Goal: Transaction & Acquisition: Book appointment/travel/reservation

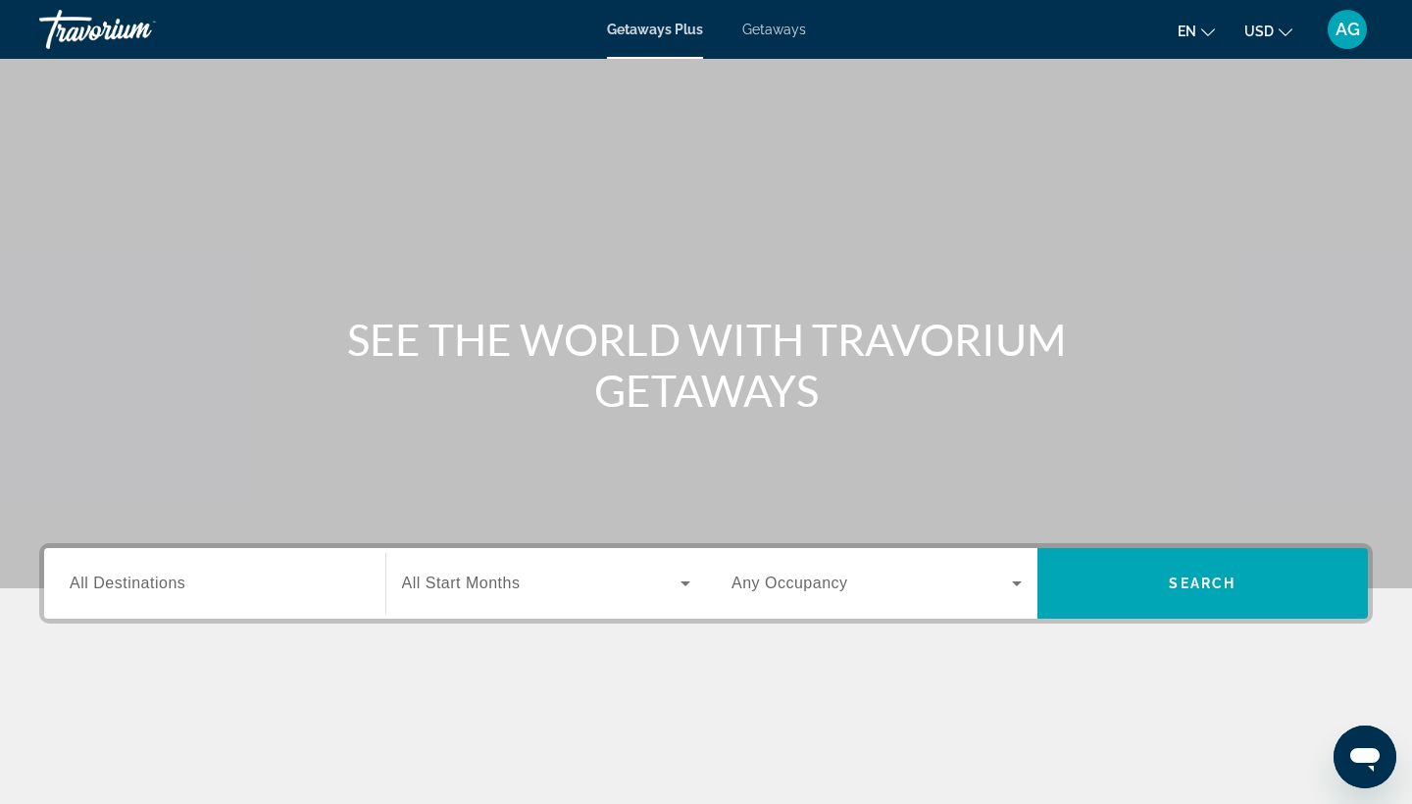
click at [1283, 19] on button "USD USD ($) MXN (Mex$) CAD (Can$) GBP (£) EUR (€) AUD (A$) NZD (NZ$) CNY (CN¥)" at bounding box center [1269, 31] width 48 height 28
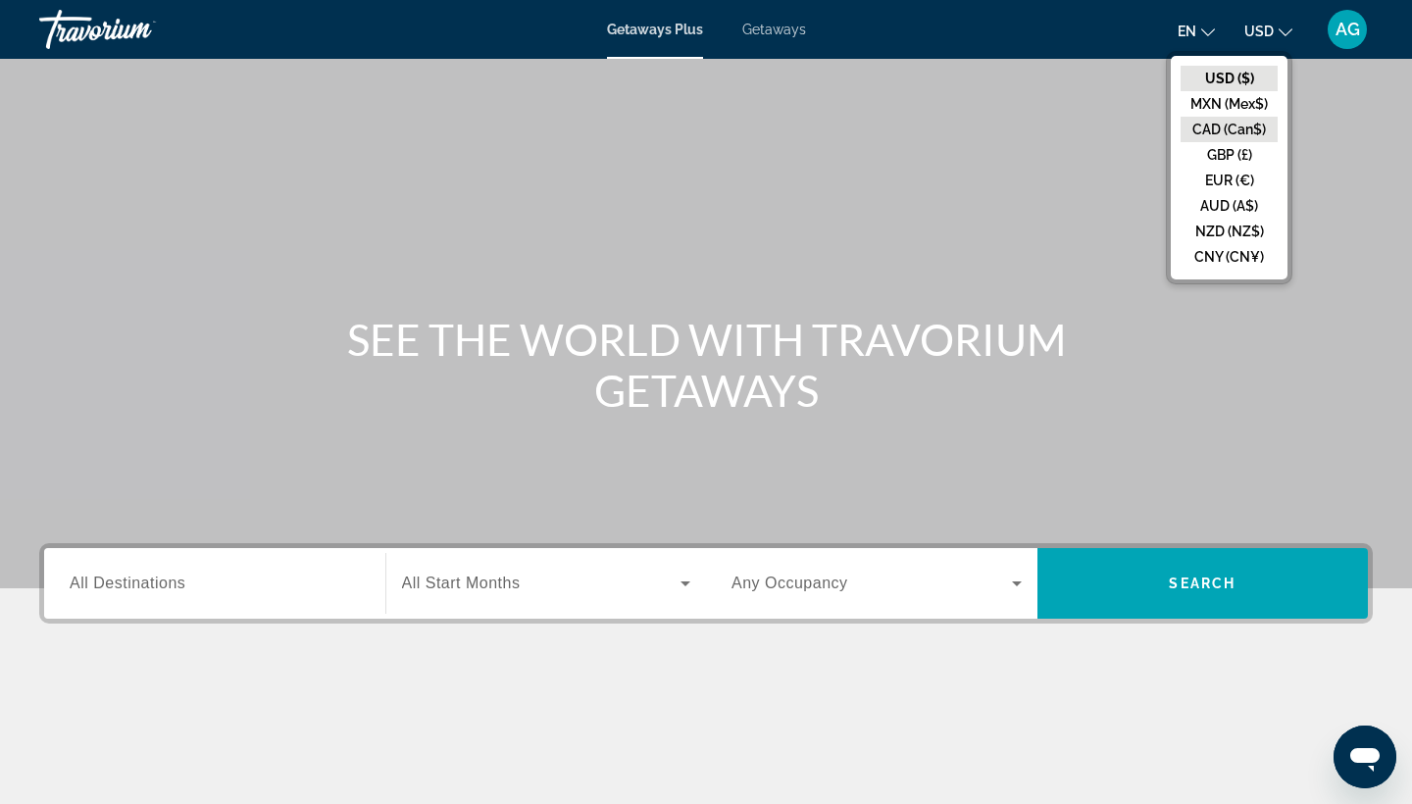
click at [1229, 123] on button "CAD (Can$)" at bounding box center [1229, 129] width 97 height 25
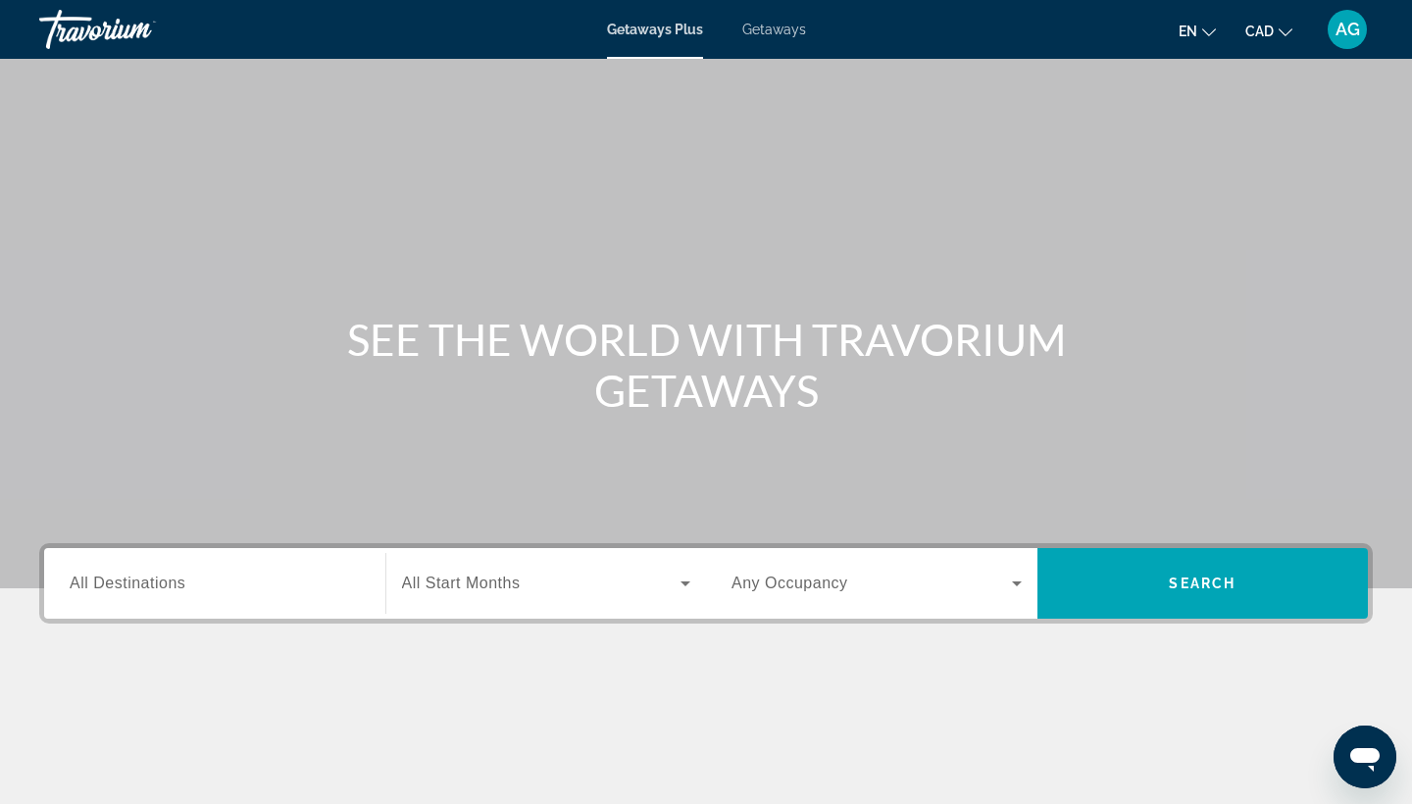
click at [263, 577] on input "Destination All Destinations" at bounding box center [215, 585] width 290 height 24
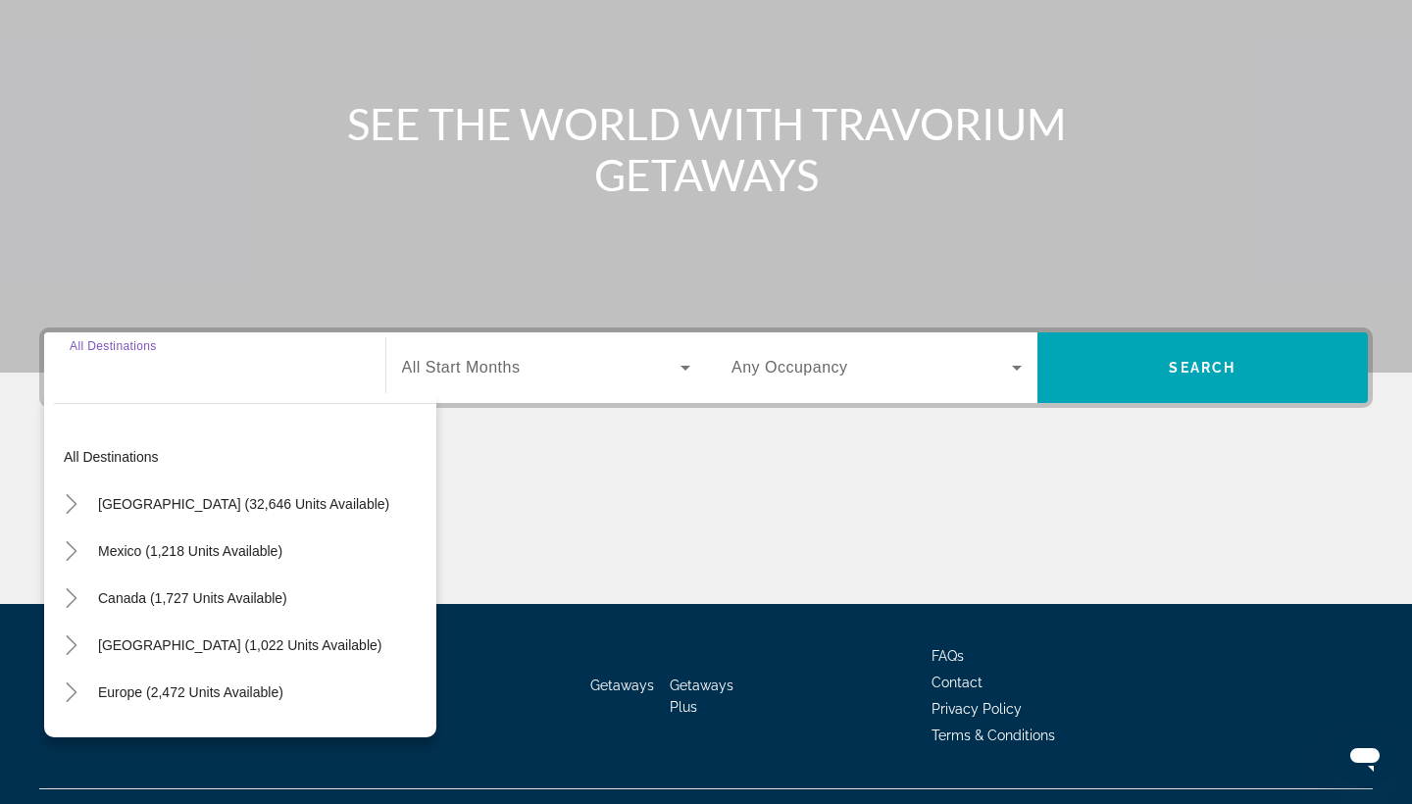
scroll to position [256, 0]
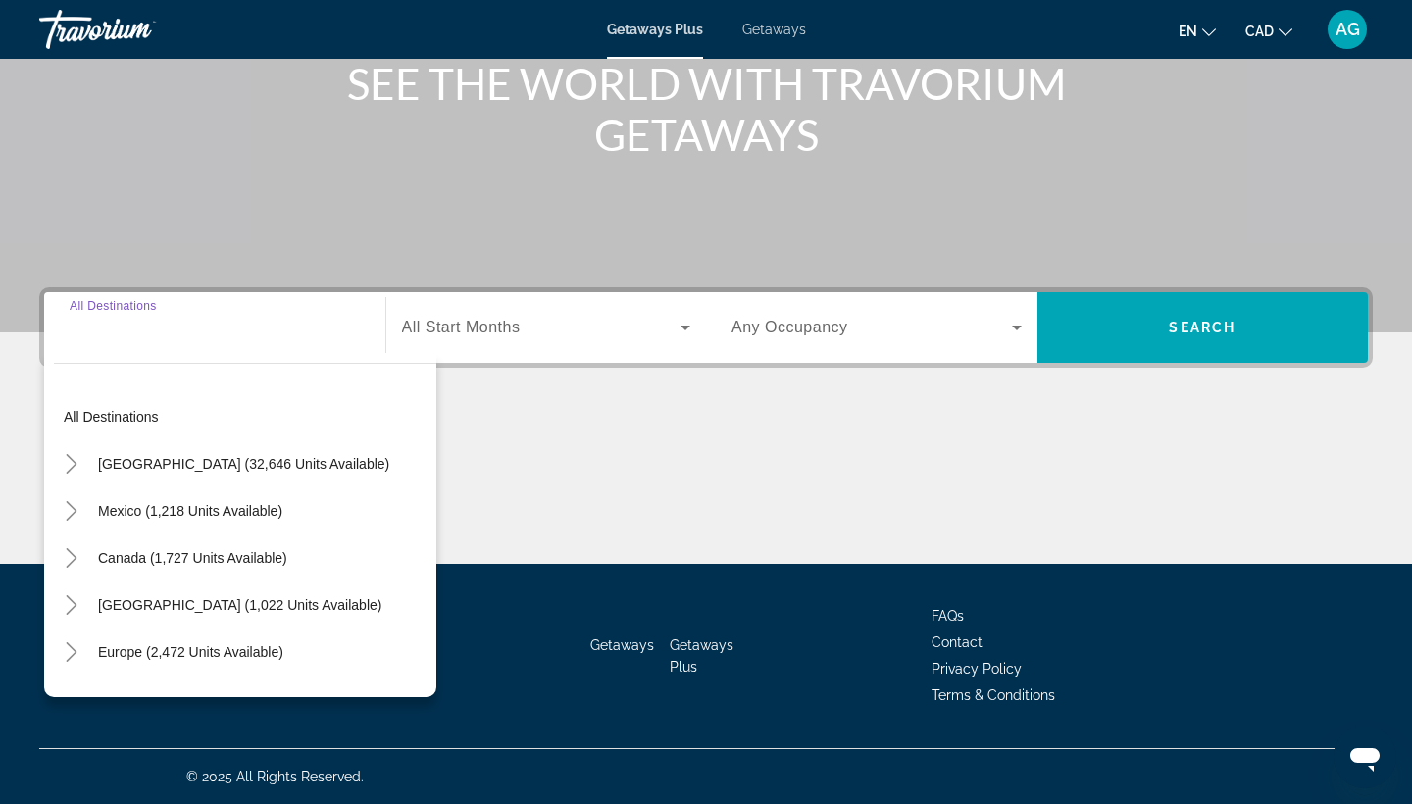
click at [775, 33] on span "Getaways" at bounding box center [774, 30] width 64 height 16
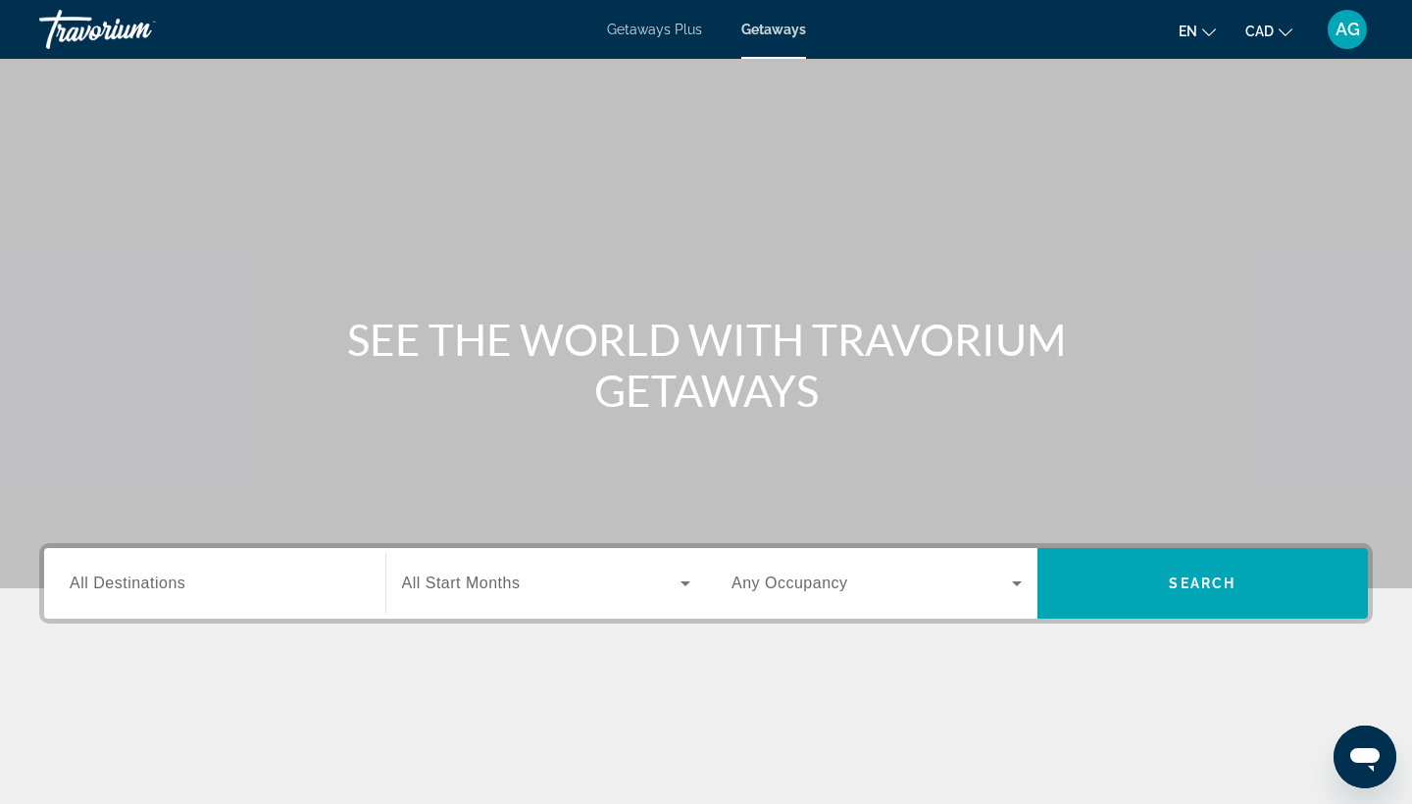
click at [136, 585] on span "All Destinations" at bounding box center [128, 583] width 116 height 17
click at [136, 585] on input "Destination All Destinations" at bounding box center [215, 585] width 290 height 24
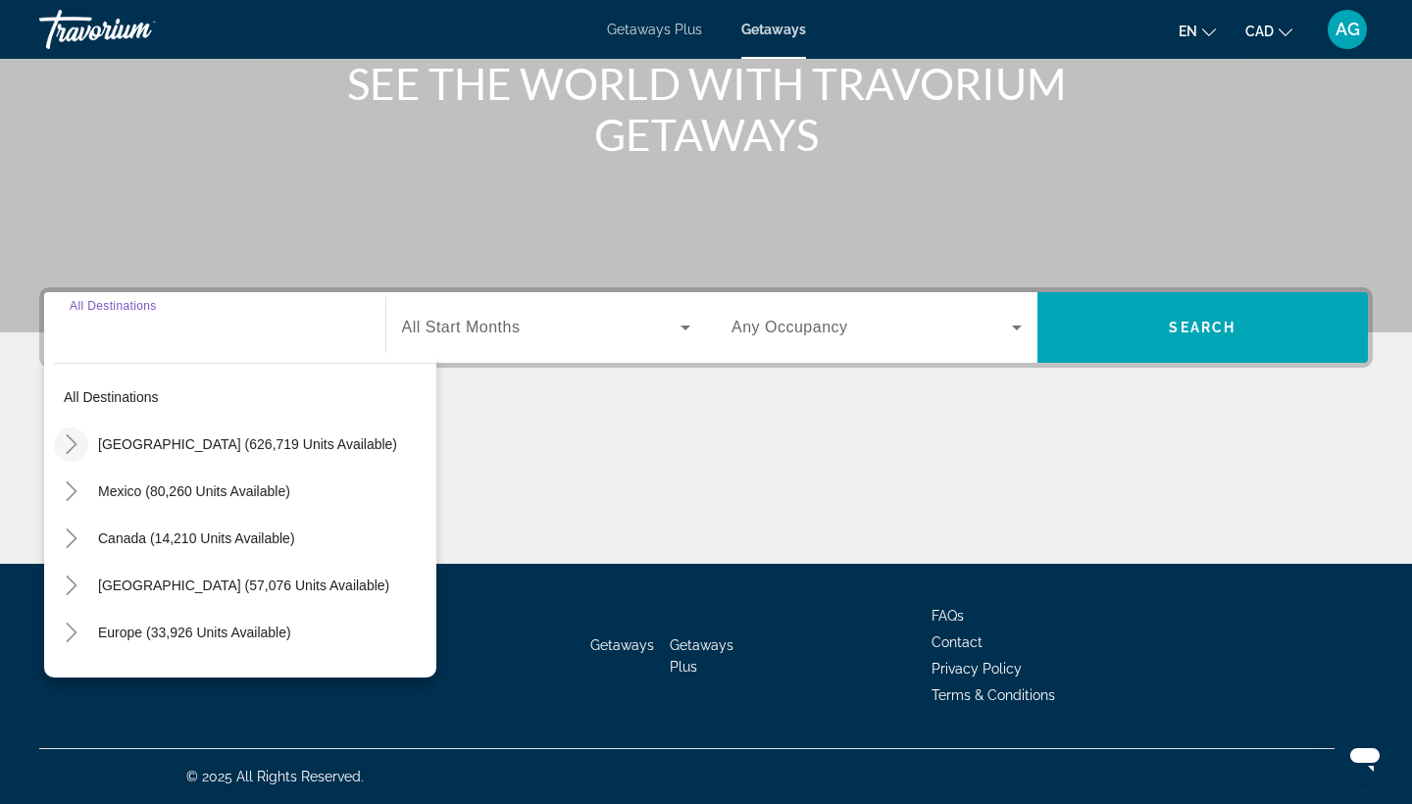
click at [71, 444] on icon "Toggle United States (626,719 units available)" at bounding box center [72, 444] width 20 height 20
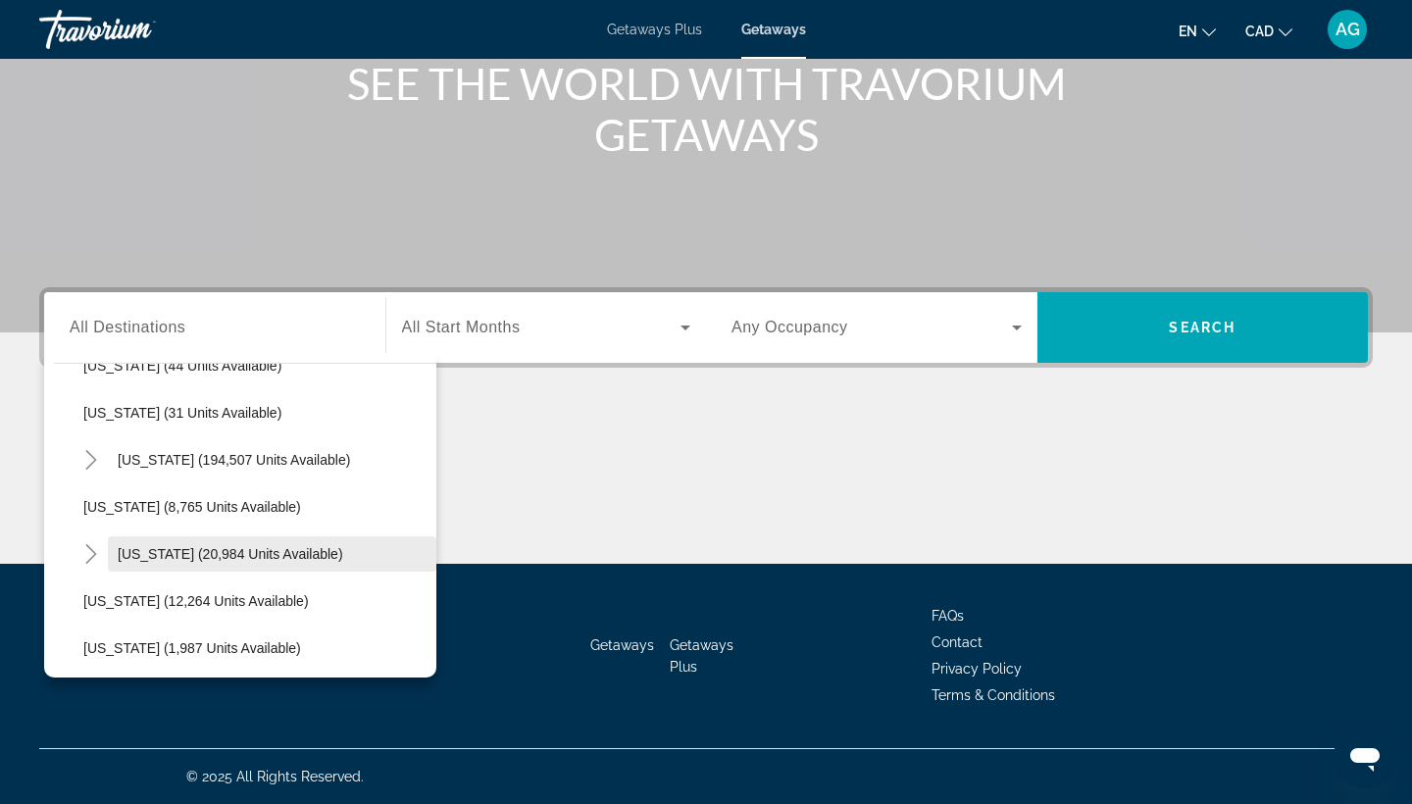
scroll to position [319, 0]
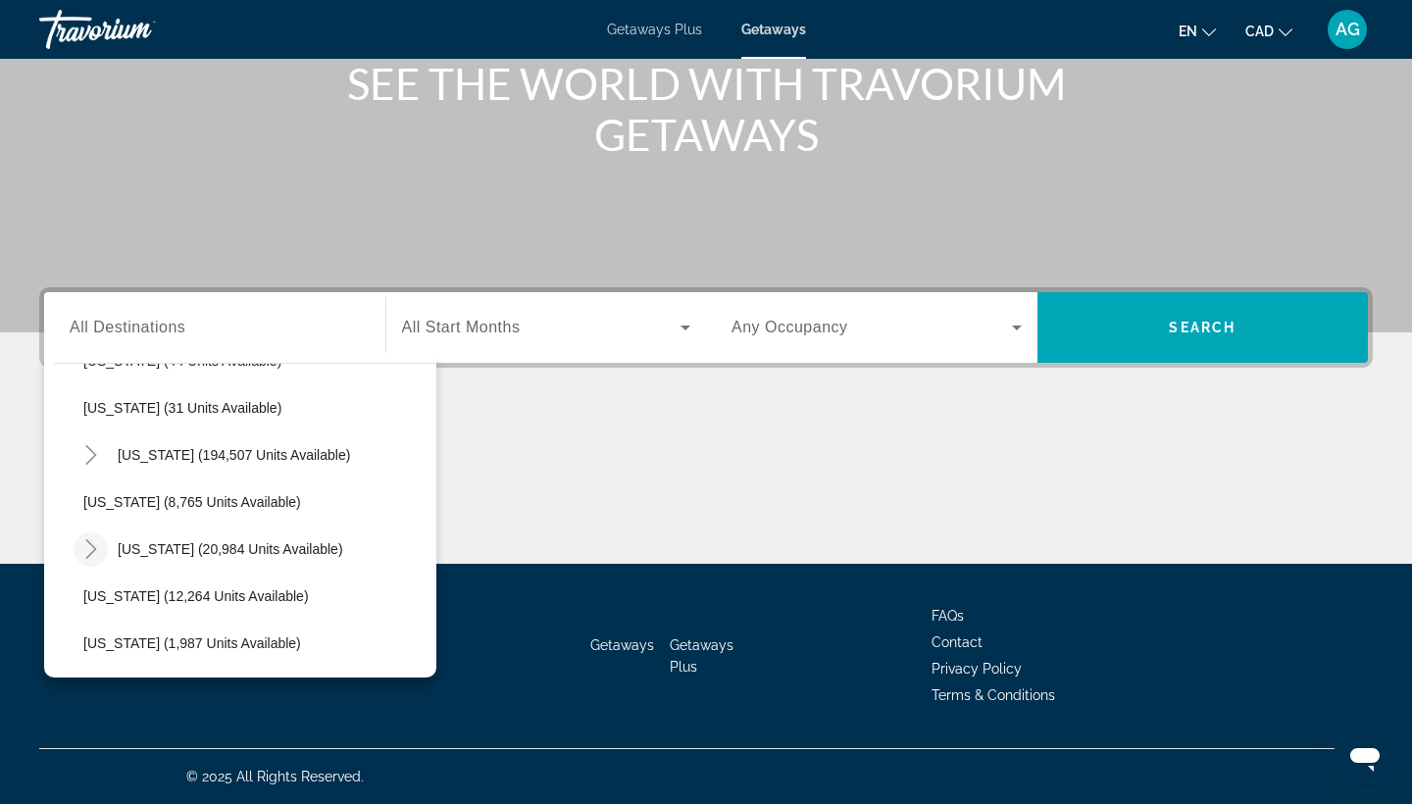
click at [97, 547] on icon "Toggle Hawaii (20,984 units available)" at bounding box center [91, 549] width 20 height 20
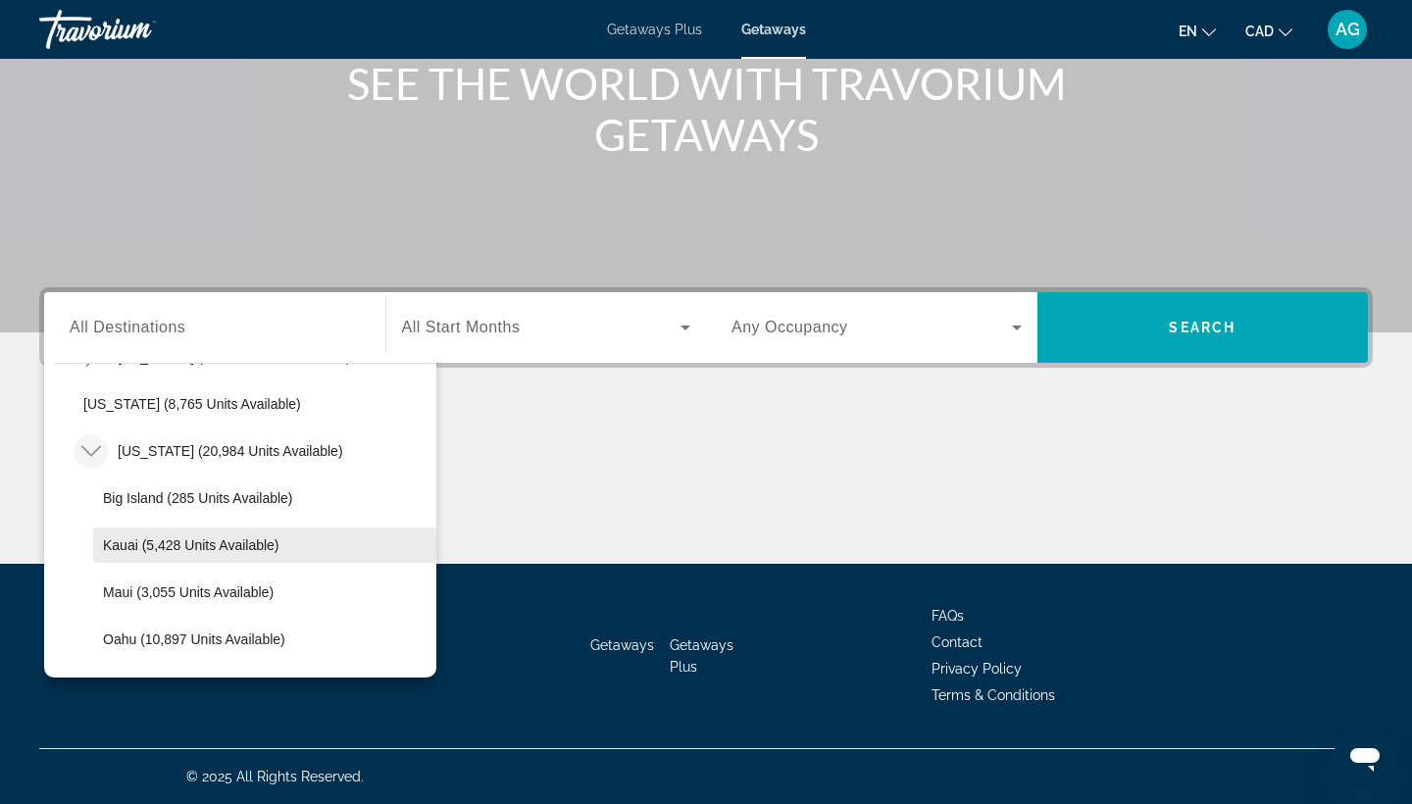
scroll to position [460, 0]
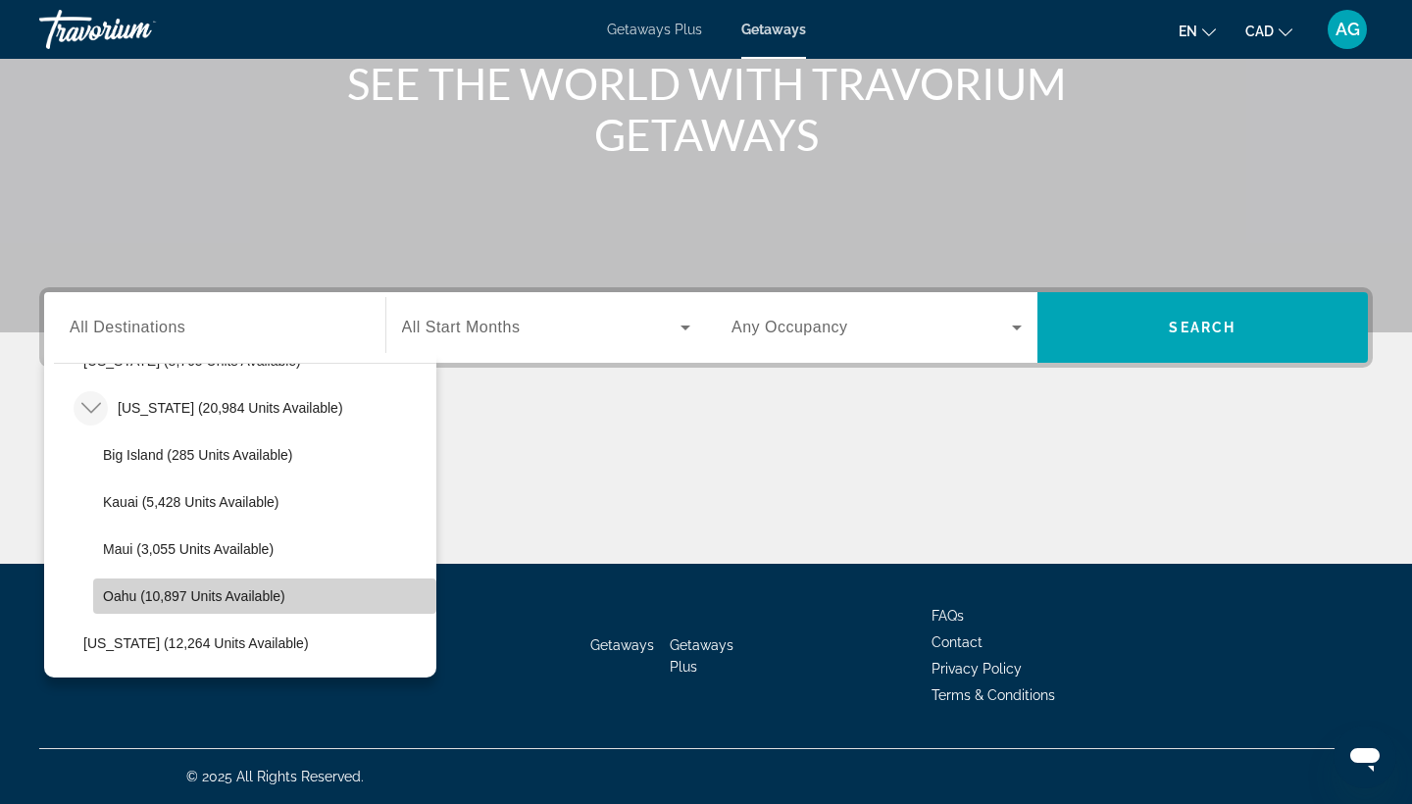
click at [162, 596] on span "Oahu (10,897 units available)" at bounding box center [194, 596] width 182 height 16
type input "**********"
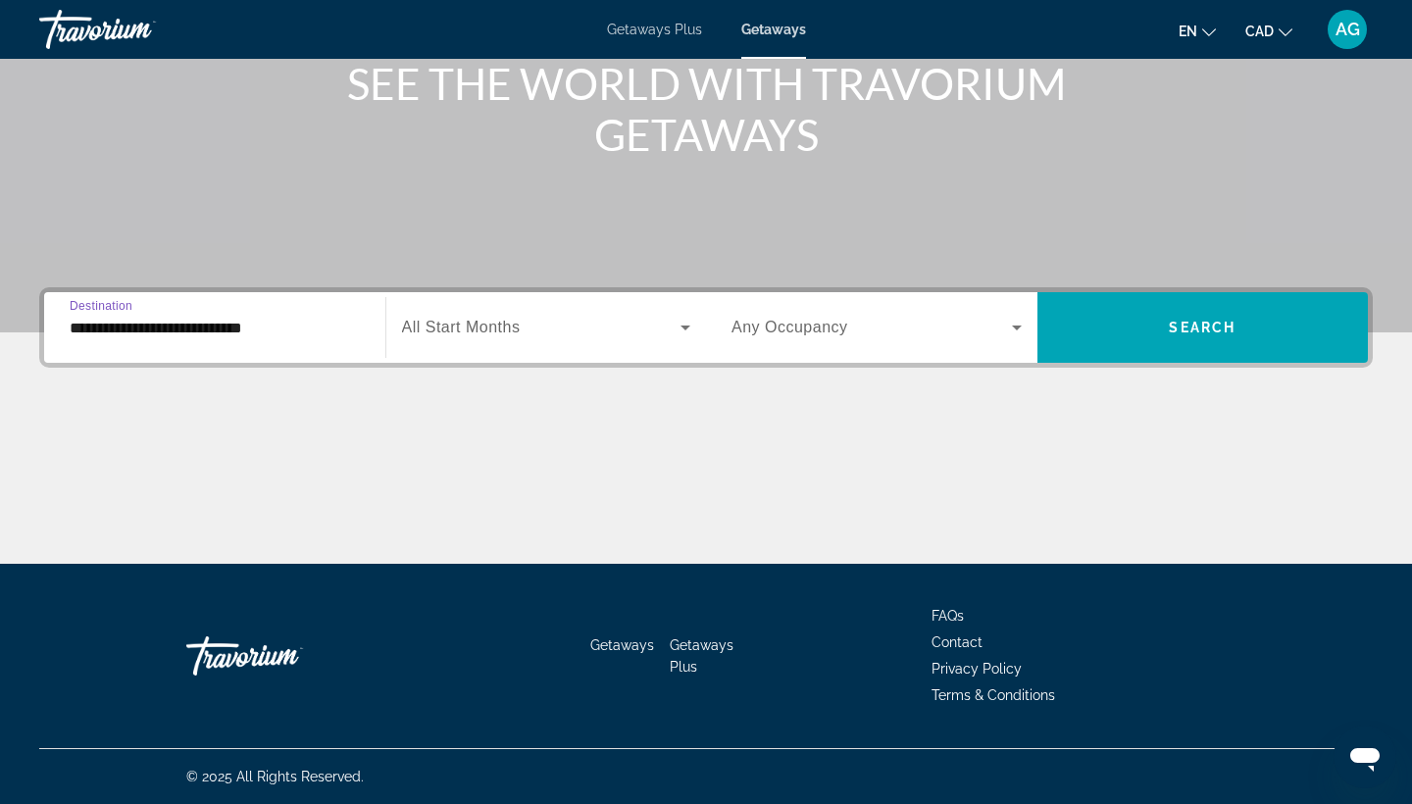
click at [478, 323] on span "All Start Months" at bounding box center [461, 327] width 119 height 17
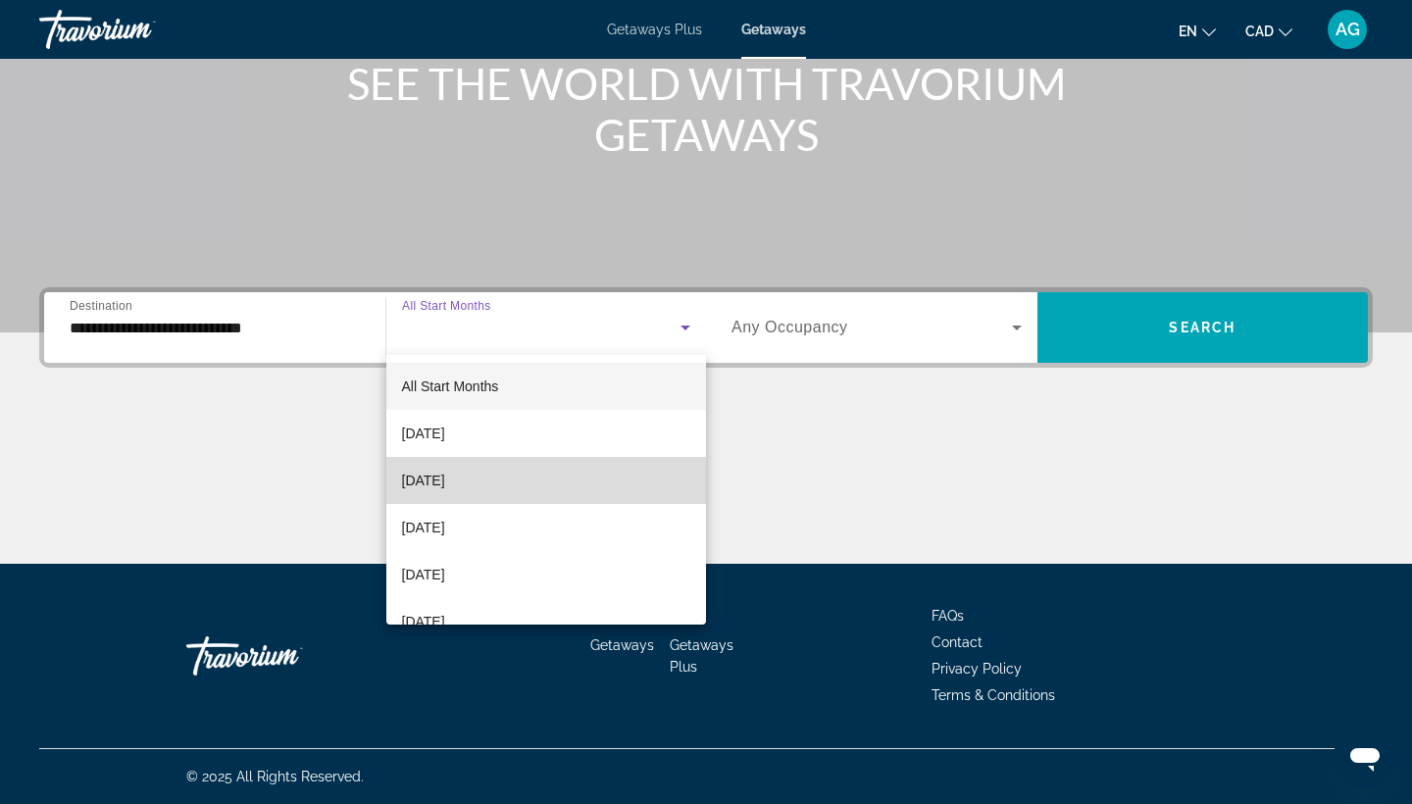
click at [445, 485] on span "October 2025" at bounding box center [423, 481] width 43 height 24
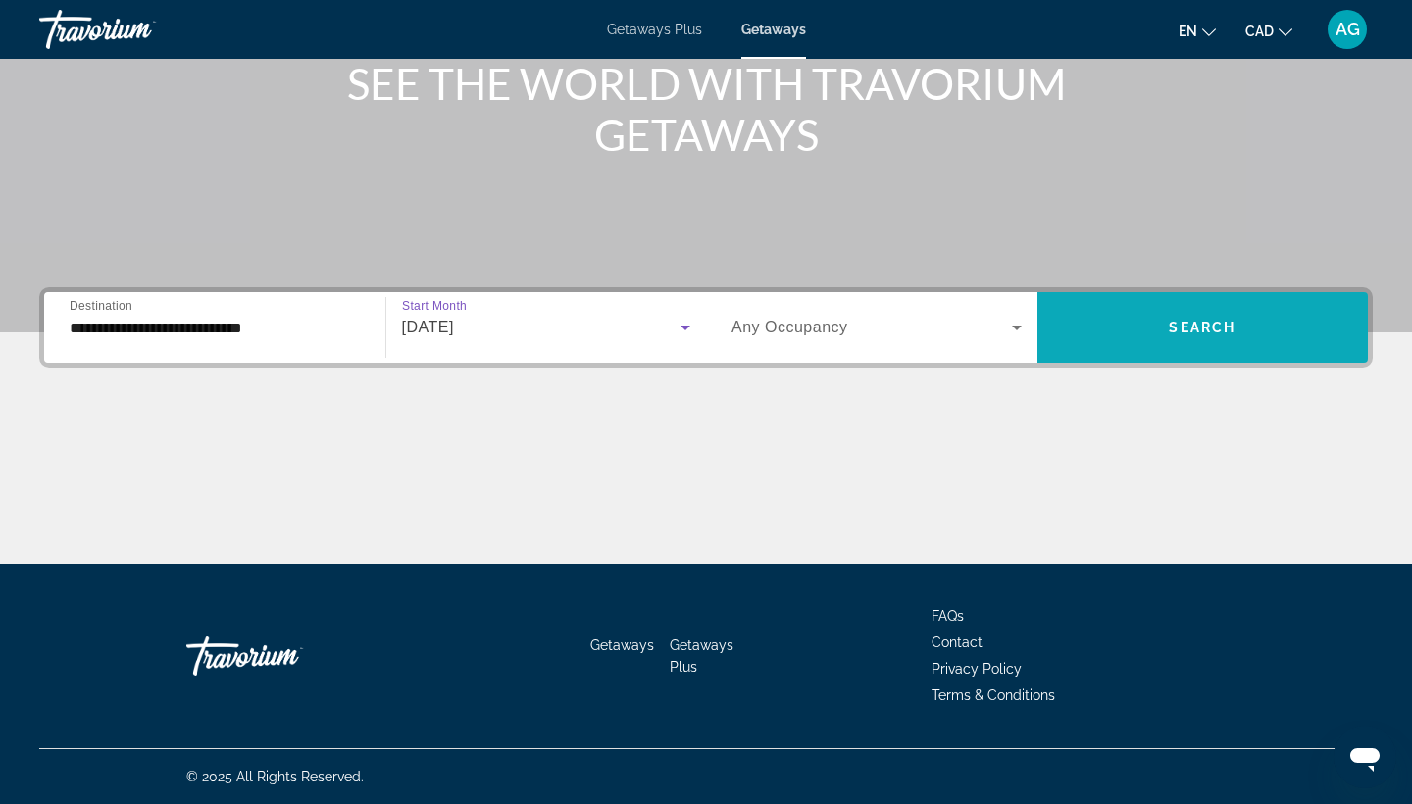
click at [1112, 349] on span "Search widget" at bounding box center [1203, 327] width 331 height 47
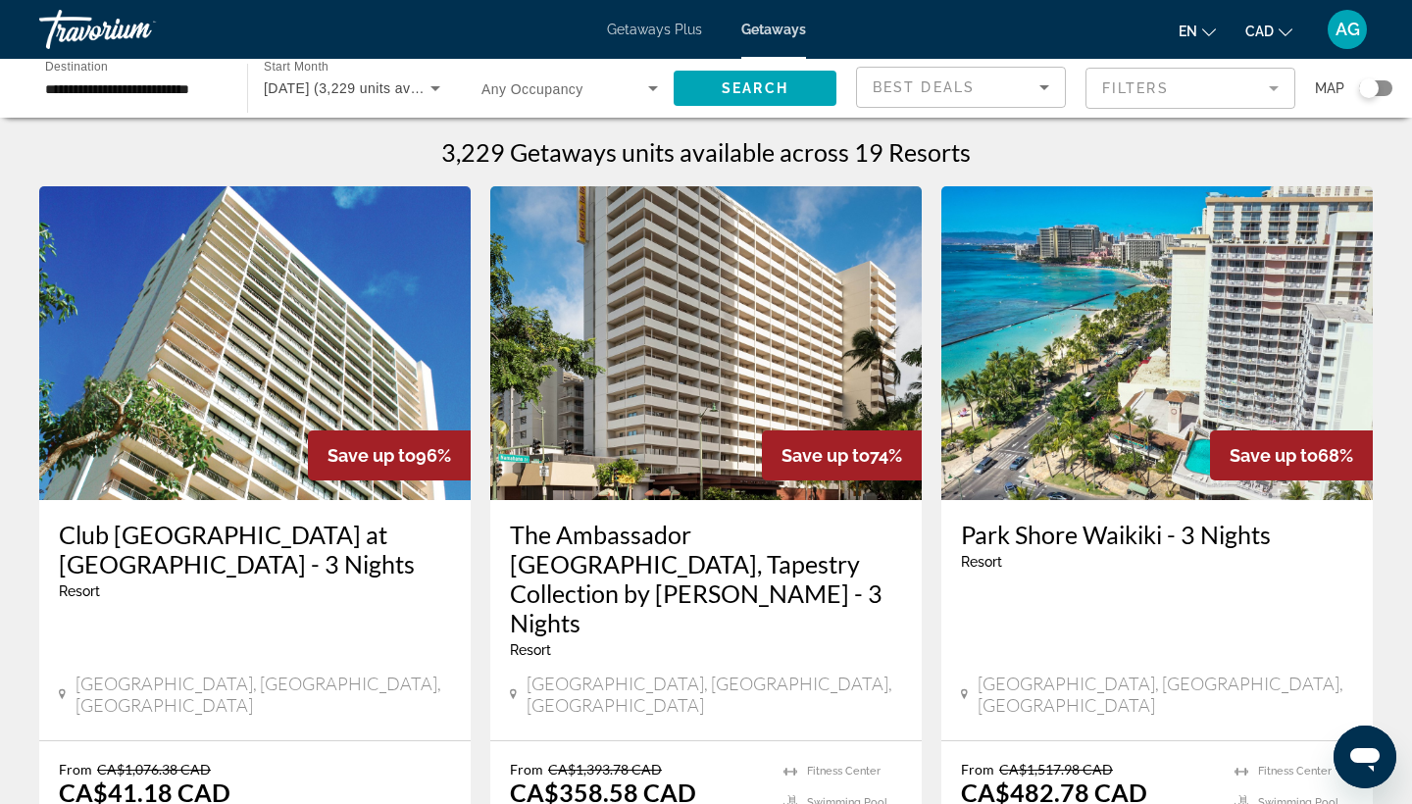
click at [1244, 96] on mat-form-field "Filters" at bounding box center [1191, 88] width 210 height 41
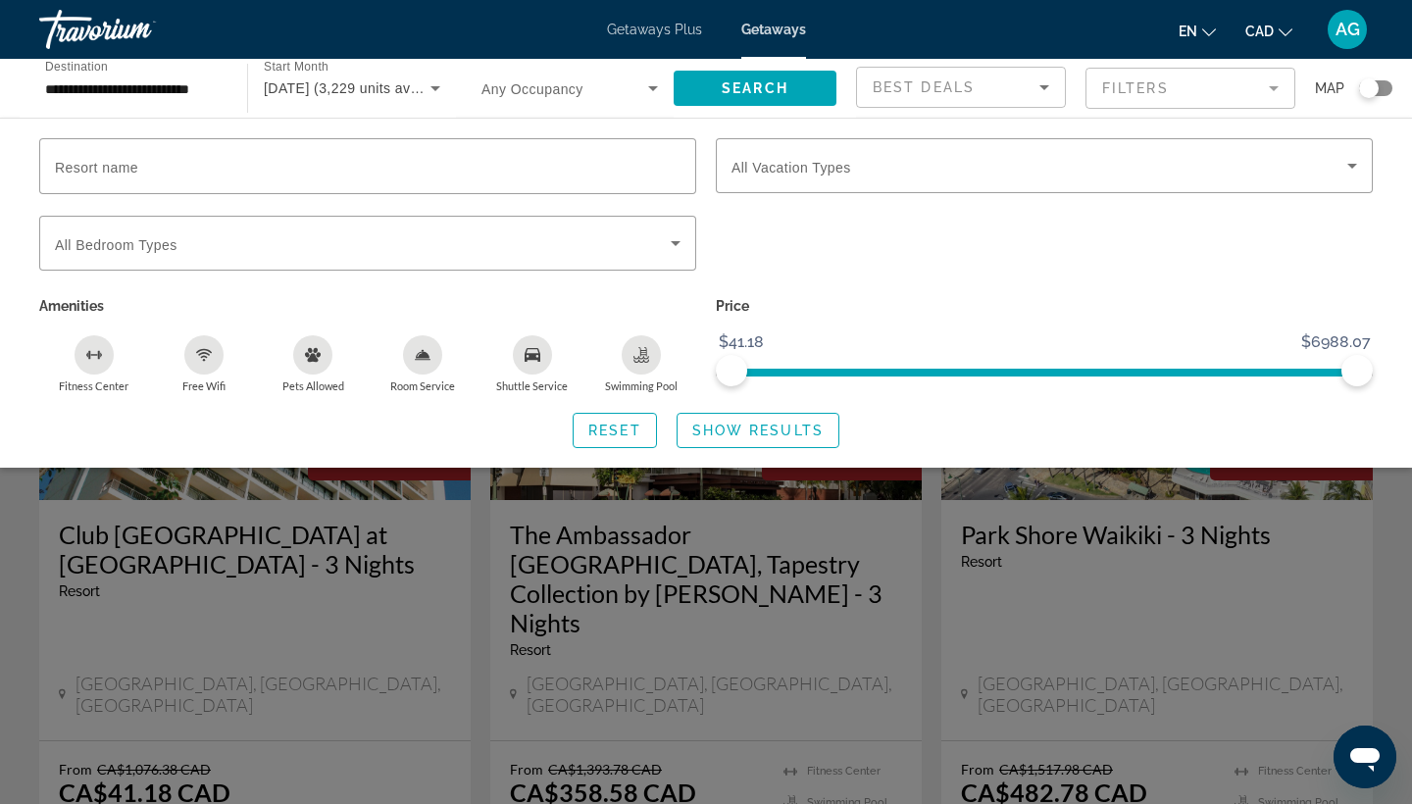
click at [858, 197] on div "Search widget" at bounding box center [1044, 204] width 657 height 22
click at [839, 171] on span "All Vacation Types" at bounding box center [792, 168] width 120 height 16
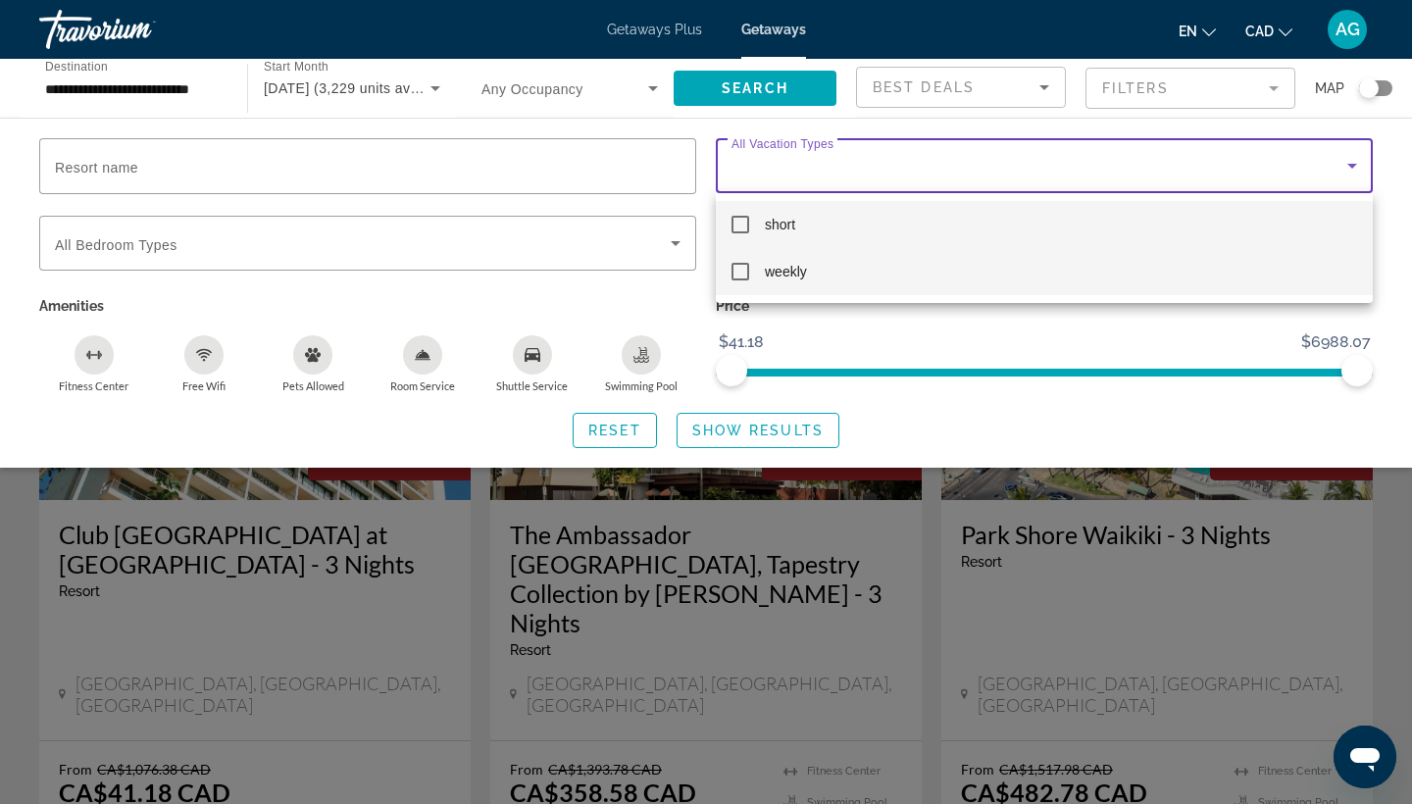
click at [766, 264] on span "weekly" at bounding box center [786, 272] width 42 height 24
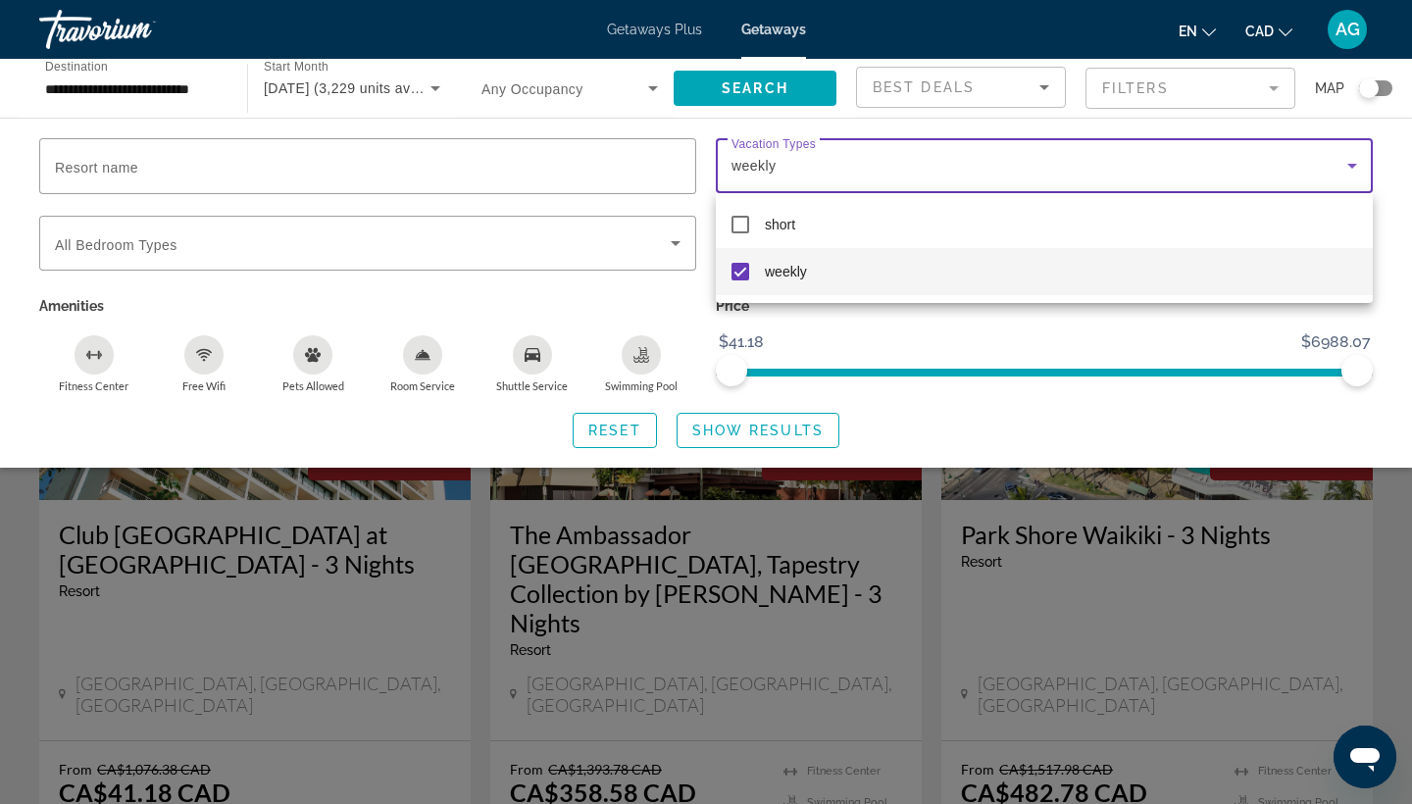
click at [1188, 478] on div at bounding box center [706, 402] width 1412 height 804
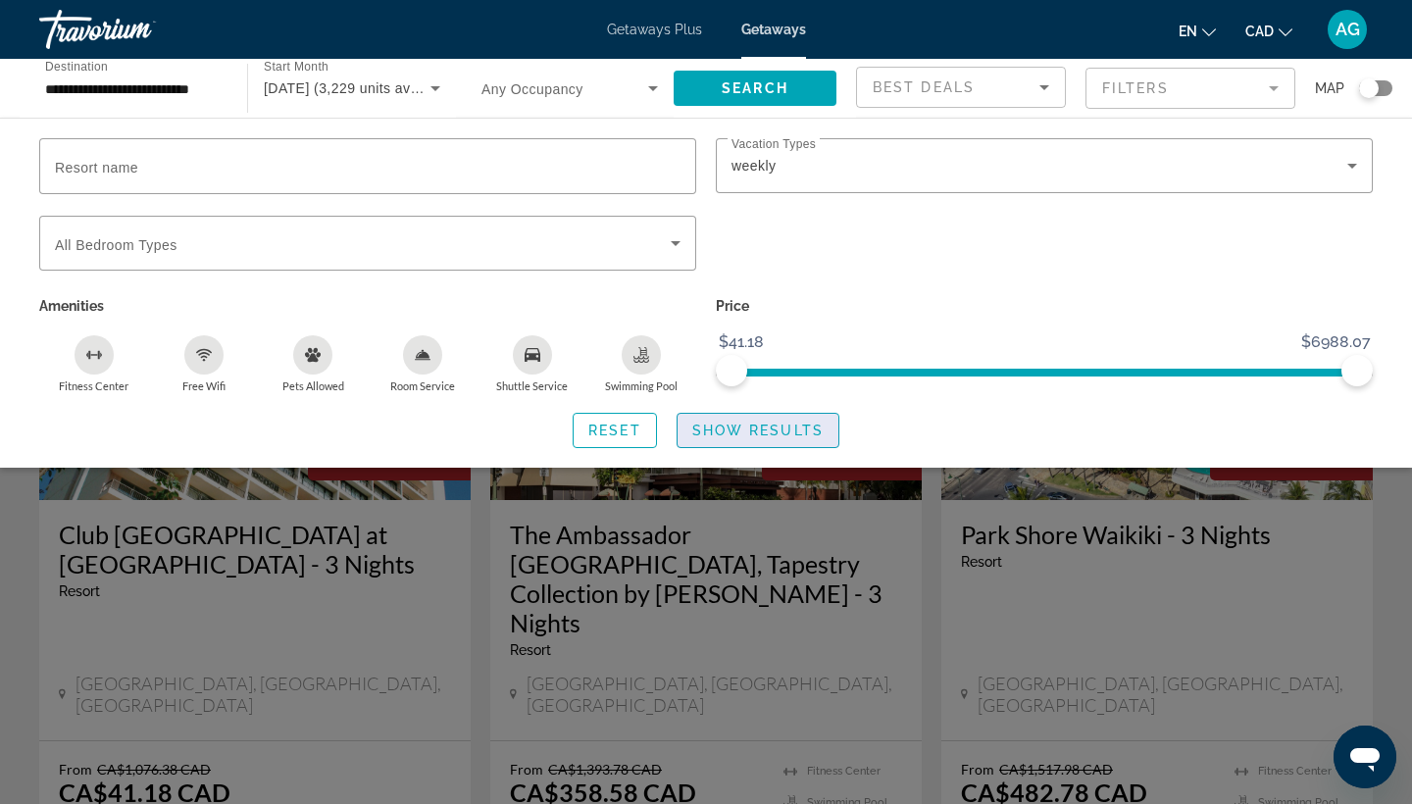
click at [756, 441] on span "Search widget" at bounding box center [758, 430] width 161 height 47
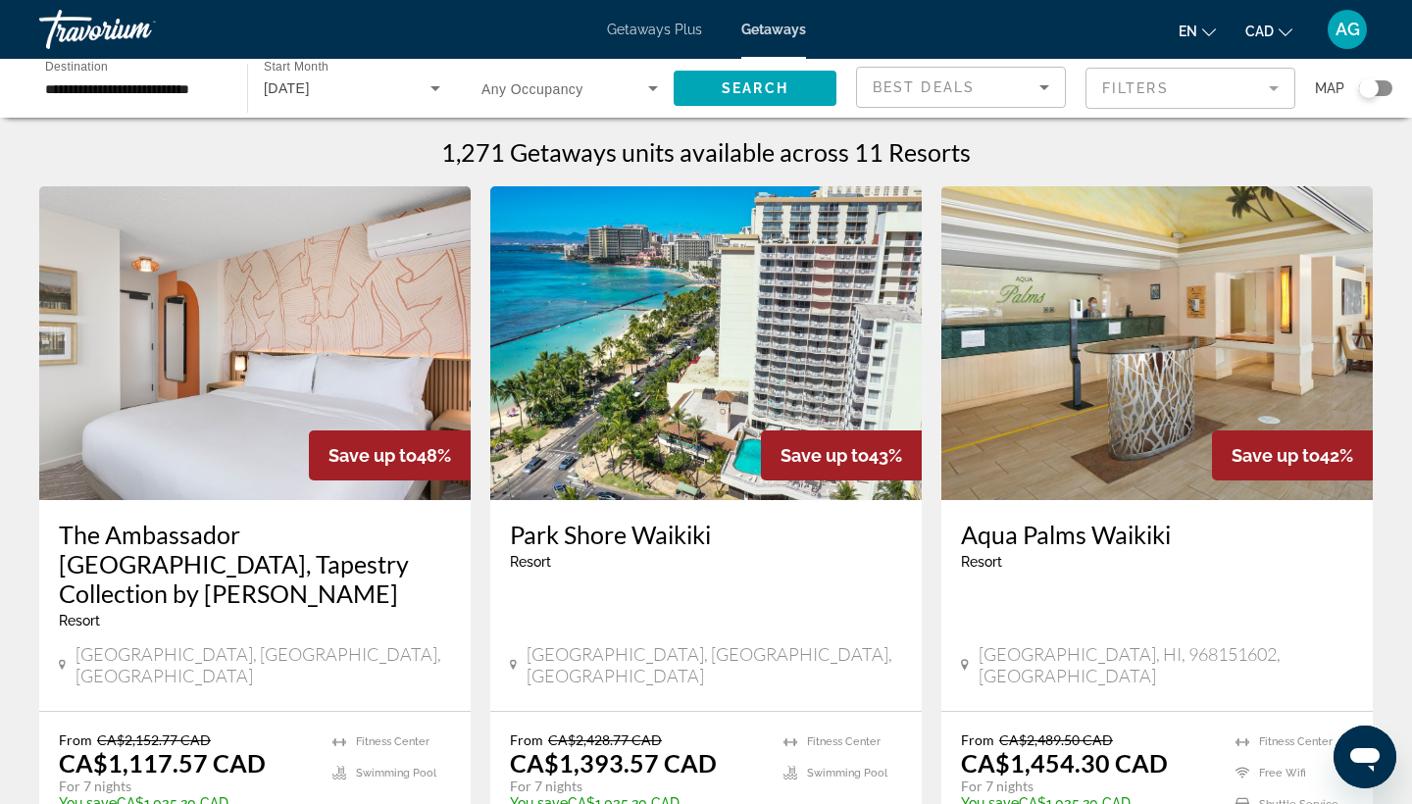
click at [1187, 93] on mat-form-field "Filters" at bounding box center [1191, 88] width 210 height 41
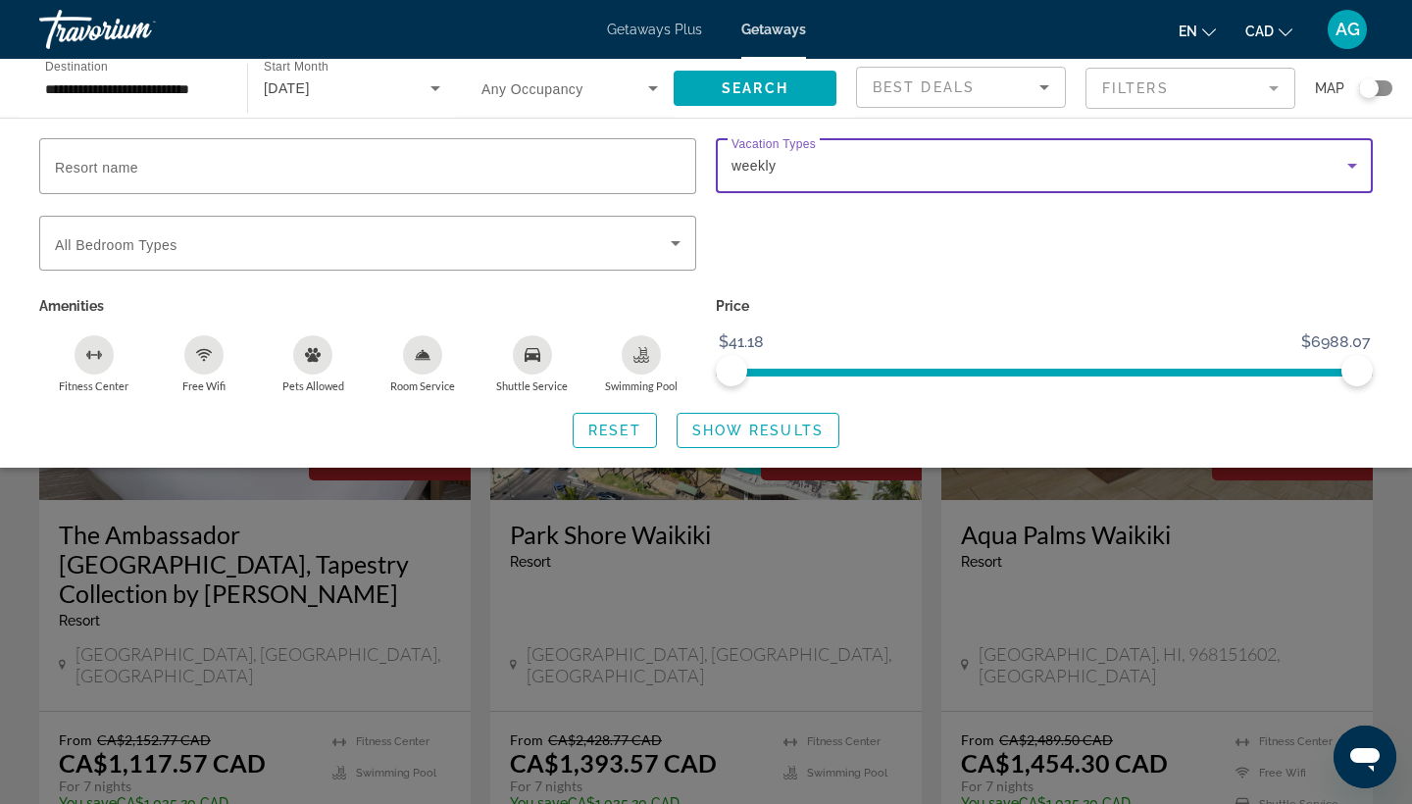
click at [936, 160] on div "weekly" at bounding box center [1040, 166] width 616 height 24
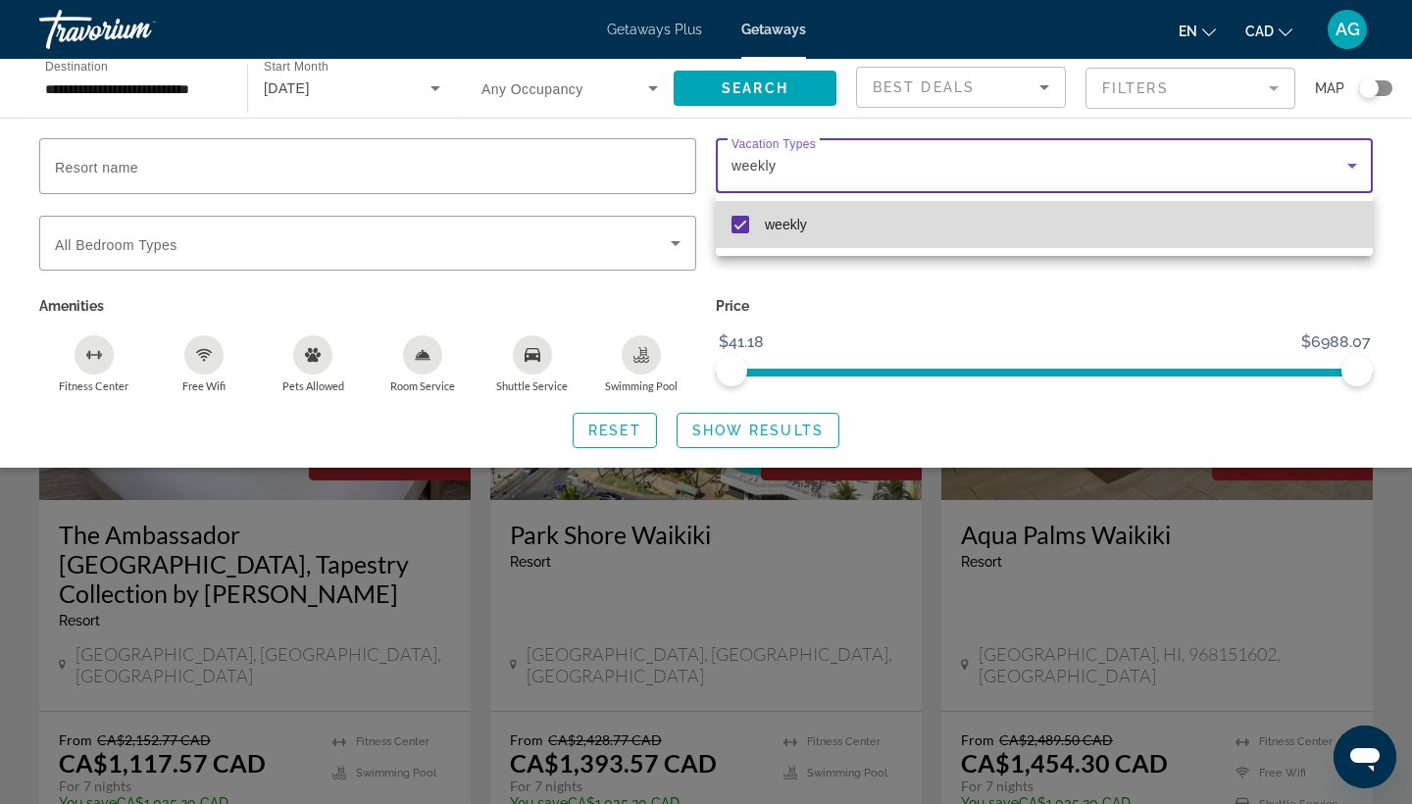
click at [744, 218] on mat-pseudo-checkbox at bounding box center [741, 225] width 18 height 18
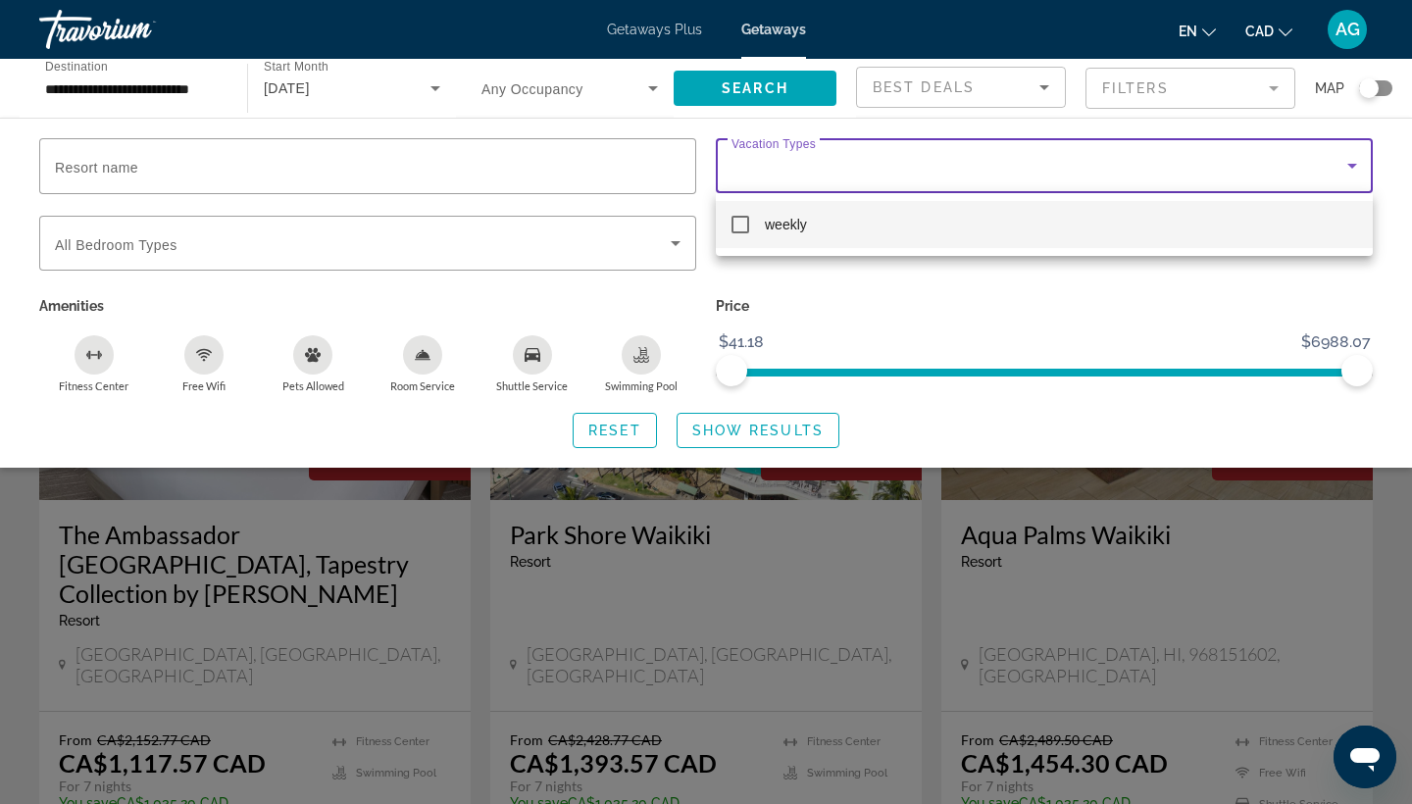
click at [737, 430] on div at bounding box center [706, 402] width 1412 height 804
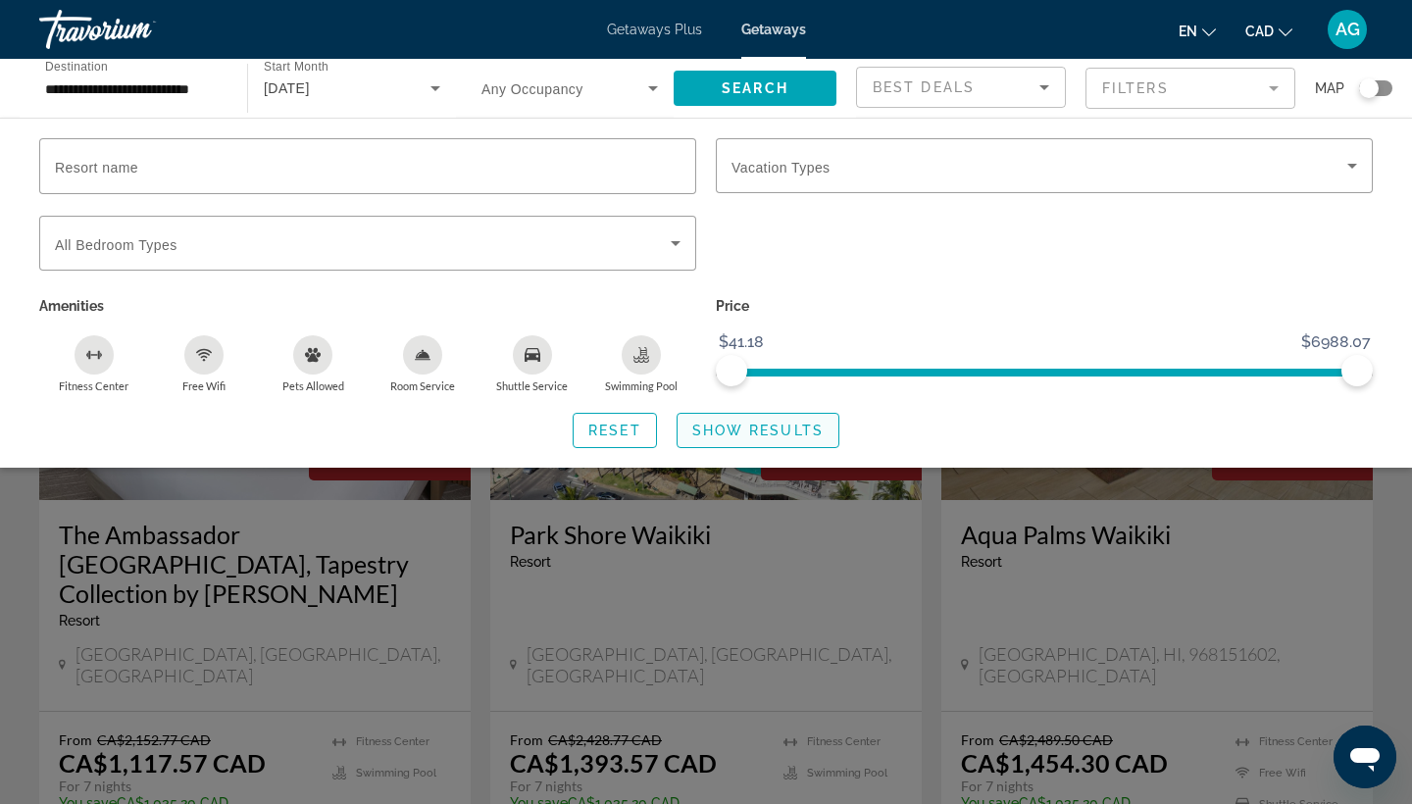
click at [742, 432] on span "Show Results" at bounding box center [757, 431] width 131 height 16
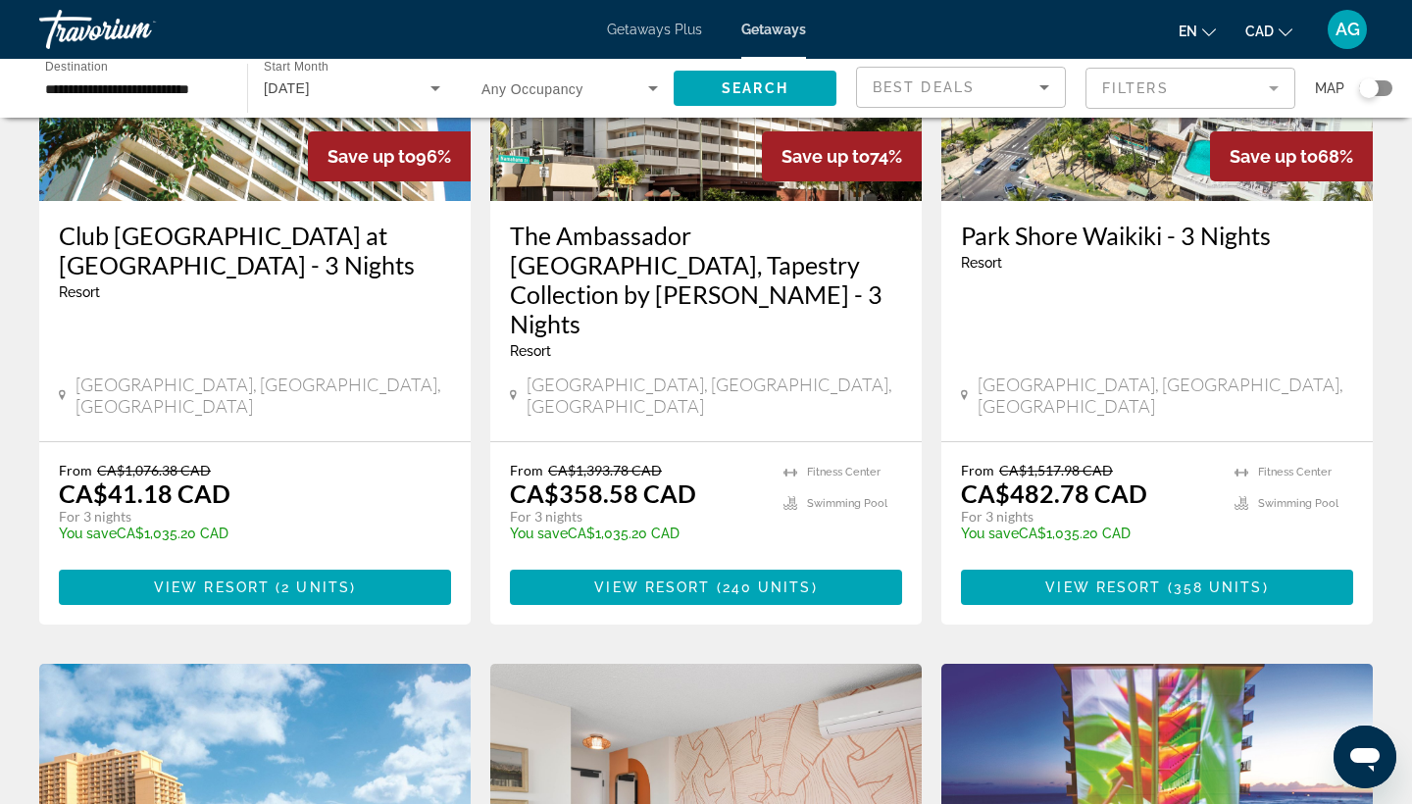
scroll to position [298, 0]
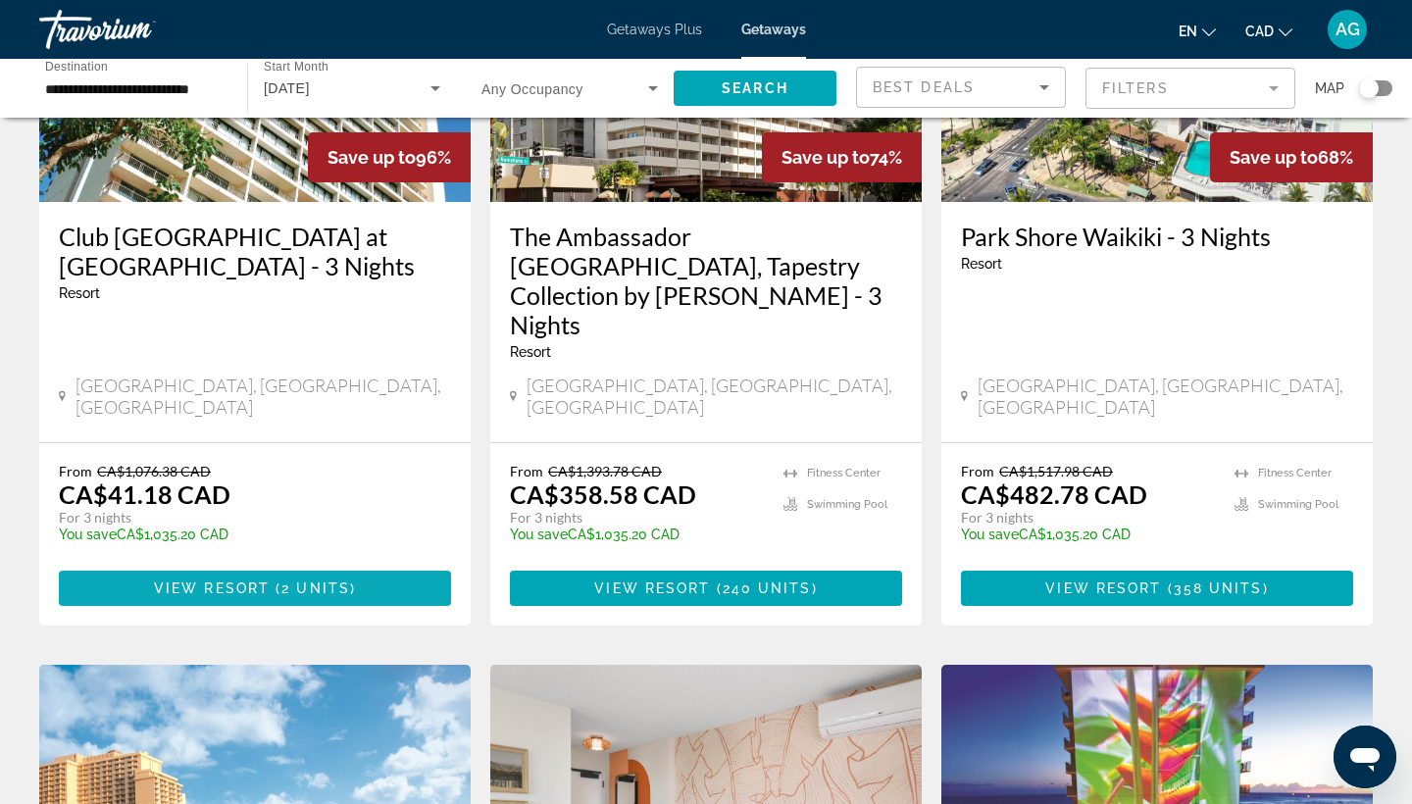
click at [258, 581] on span "View Resort" at bounding box center [212, 589] width 116 height 16
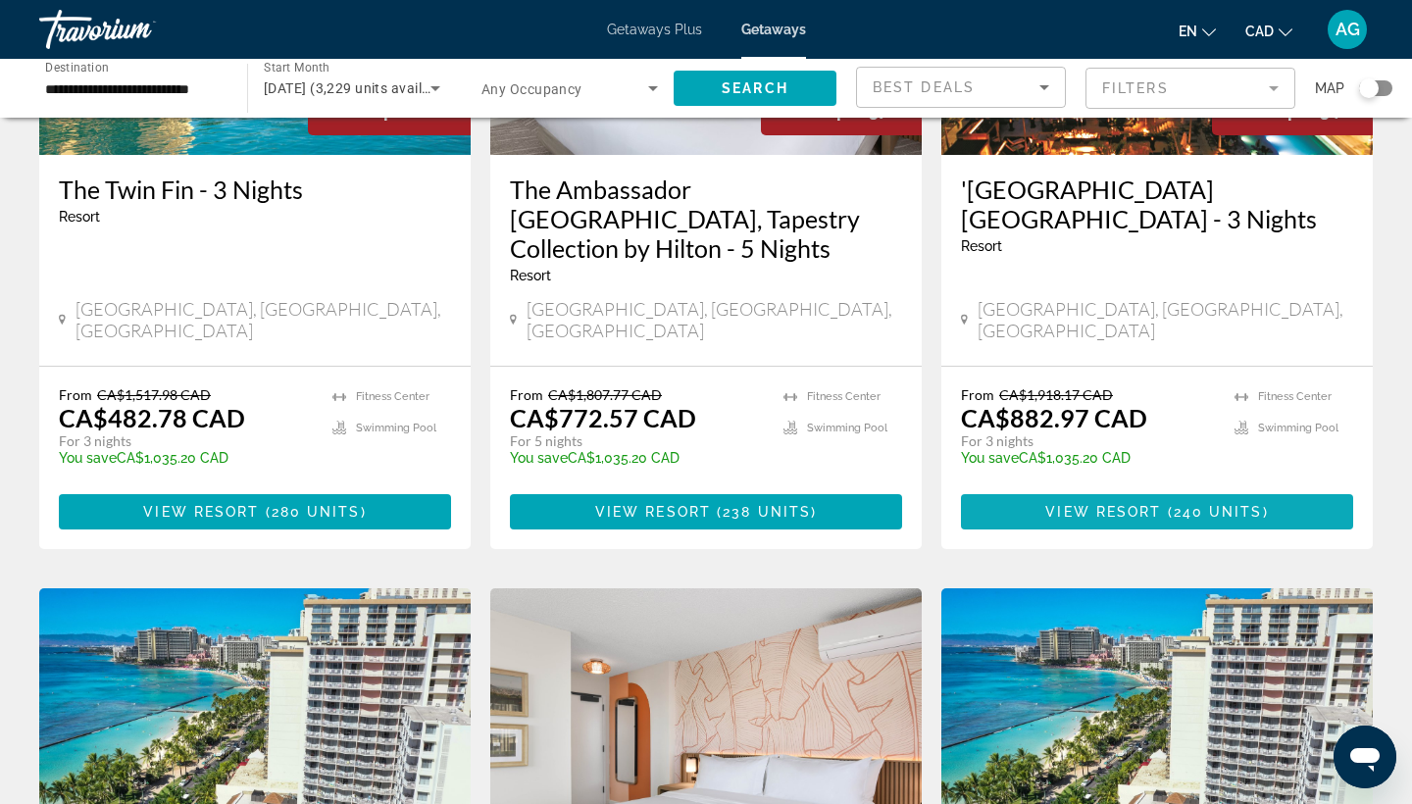
scroll to position [1325, 0]
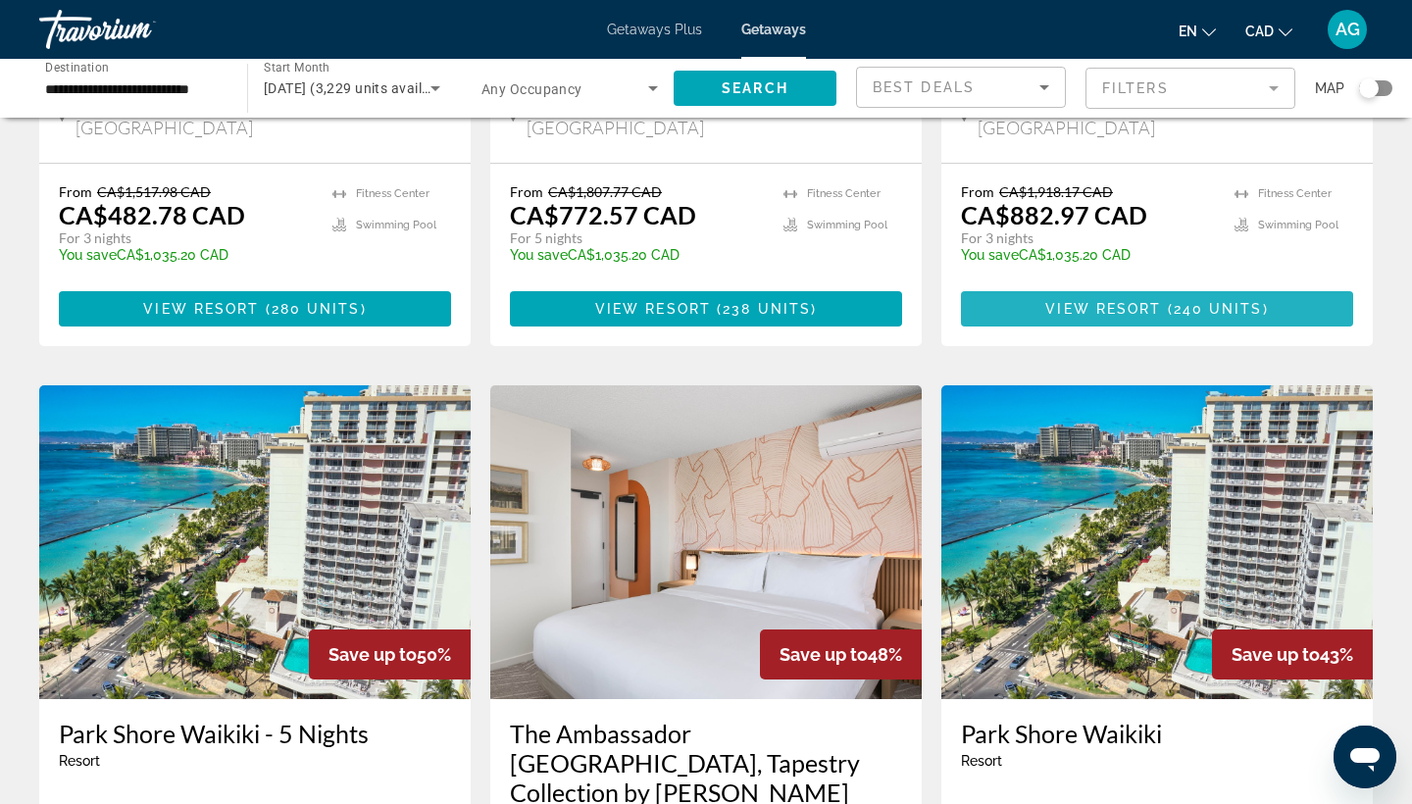
click at [1008, 285] on span "Main content" at bounding box center [1157, 308] width 392 height 47
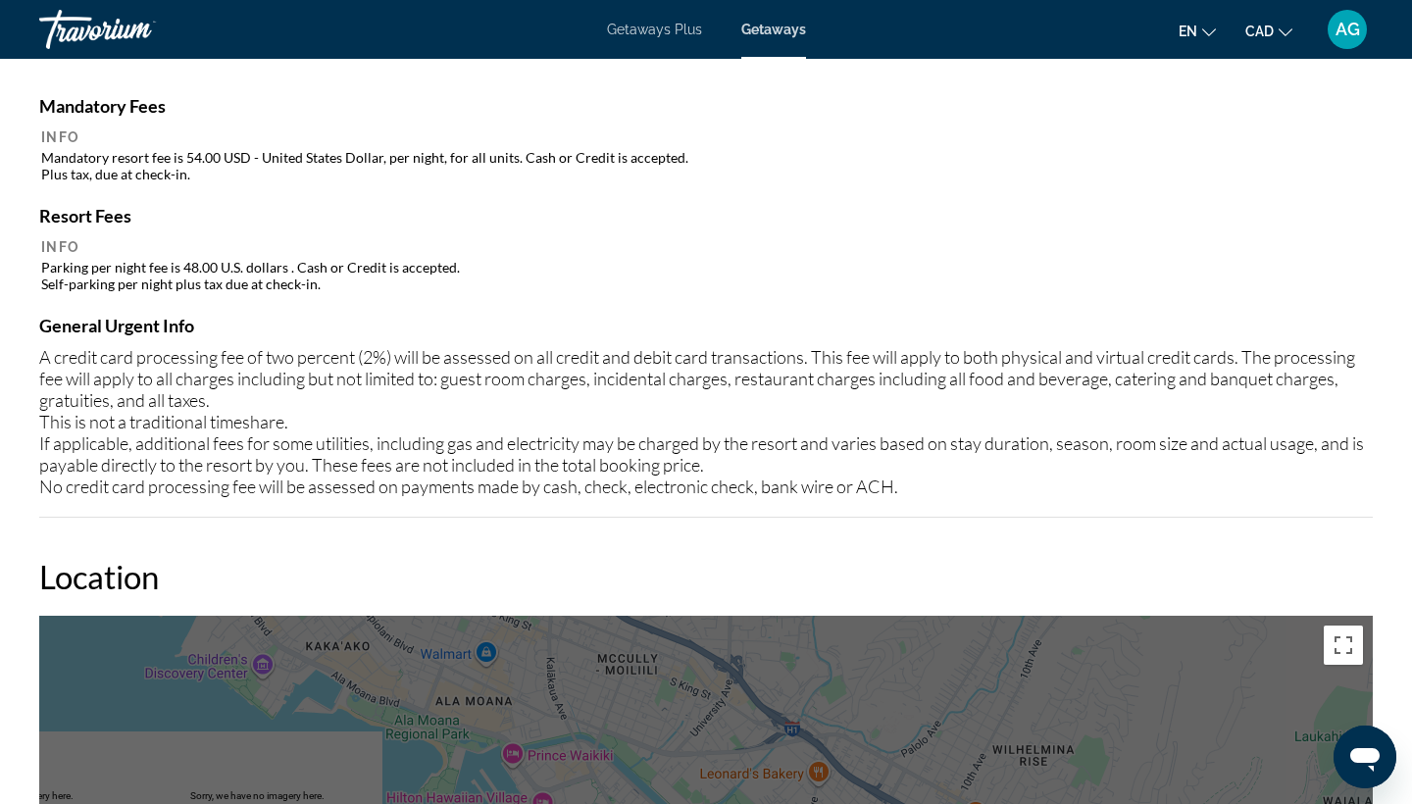
scroll to position [1445, 0]
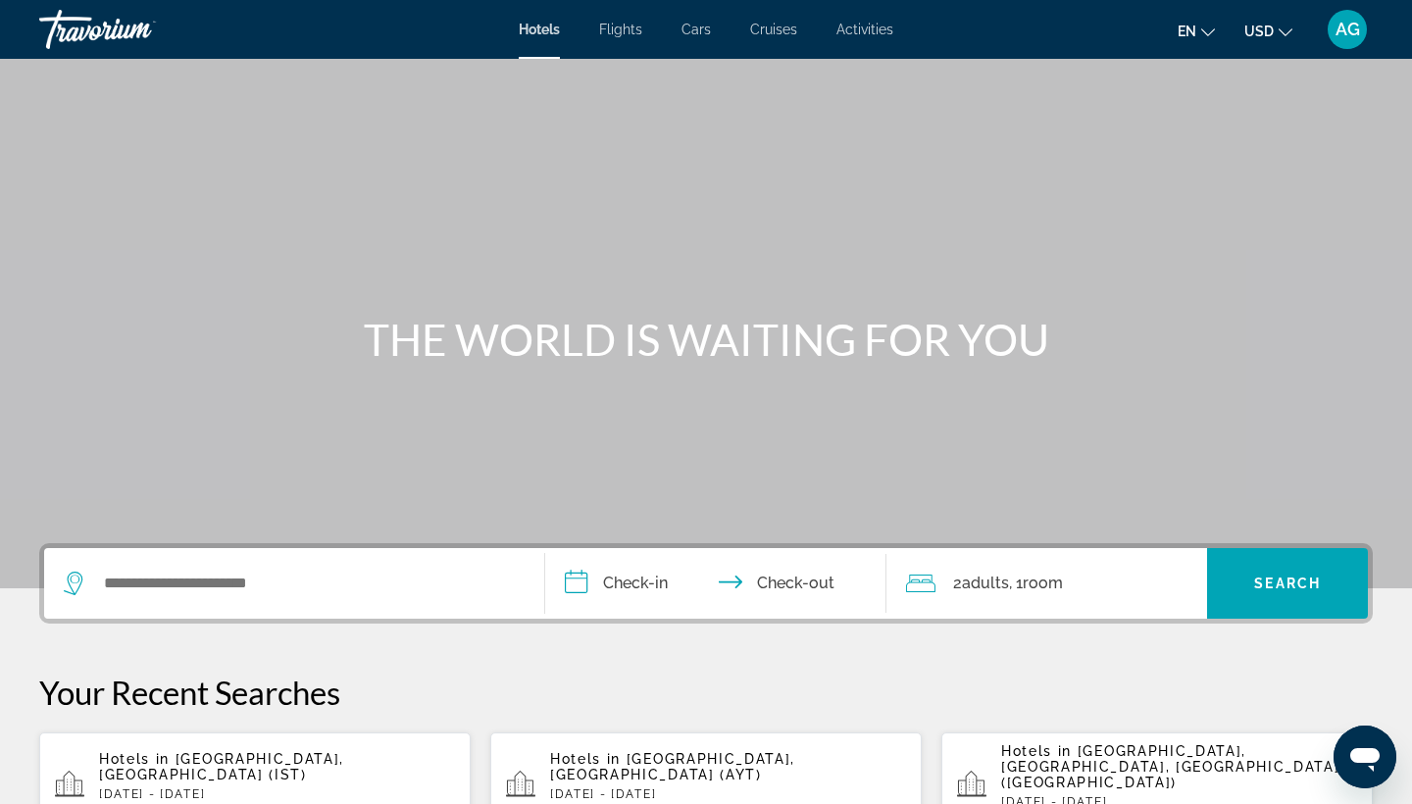
click at [1287, 27] on icon "Change currency" at bounding box center [1286, 32] width 14 height 14
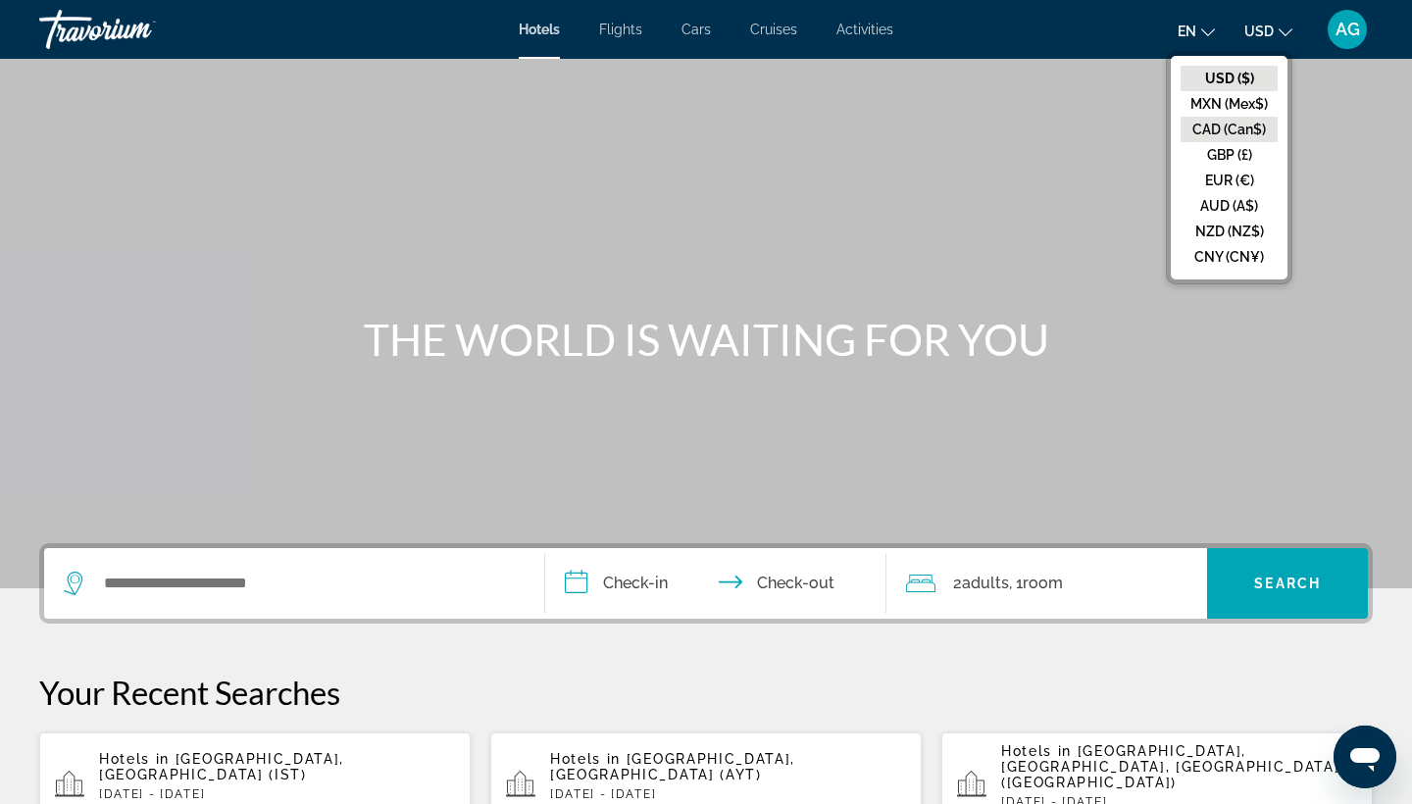
click at [1226, 120] on button "CAD (Can$)" at bounding box center [1229, 129] width 97 height 25
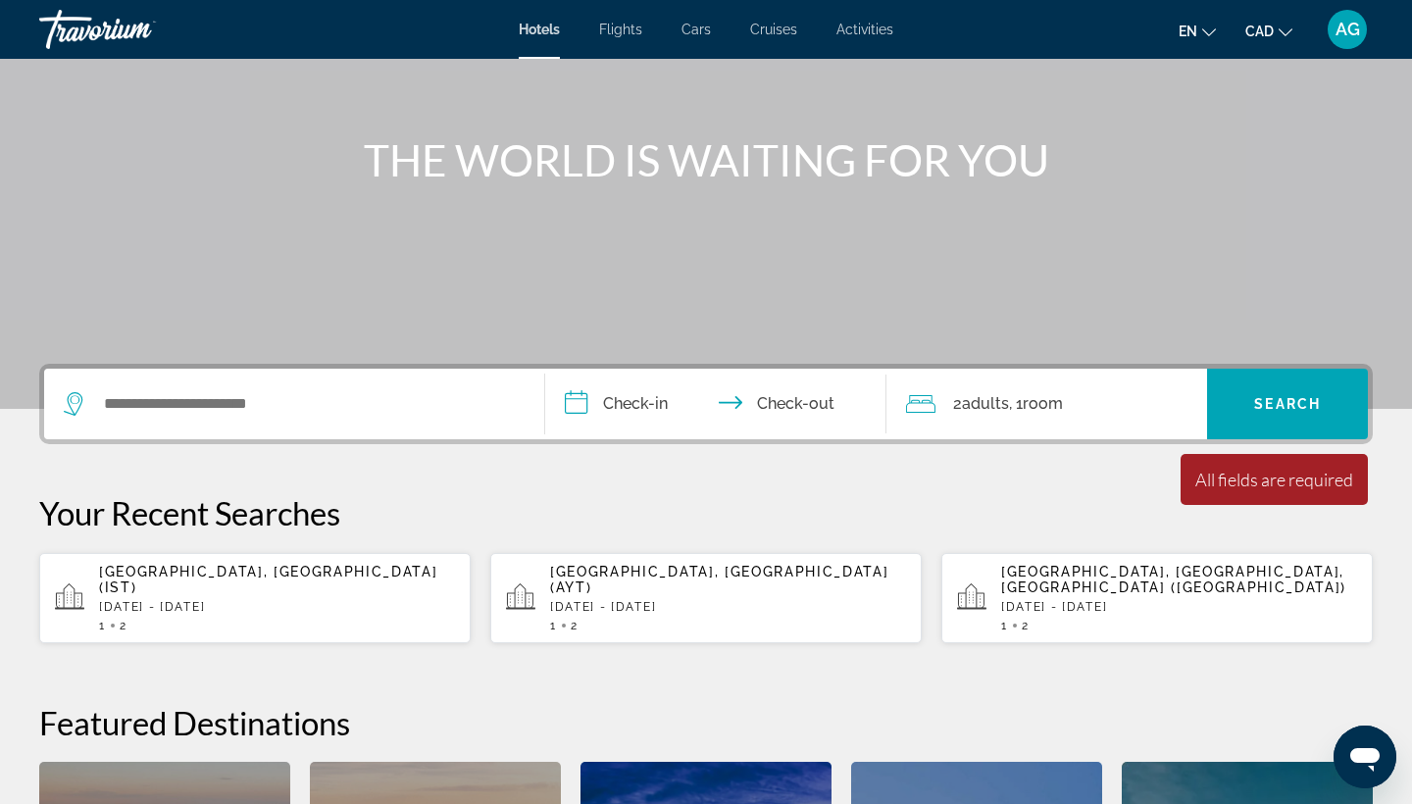
scroll to position [213, 1]
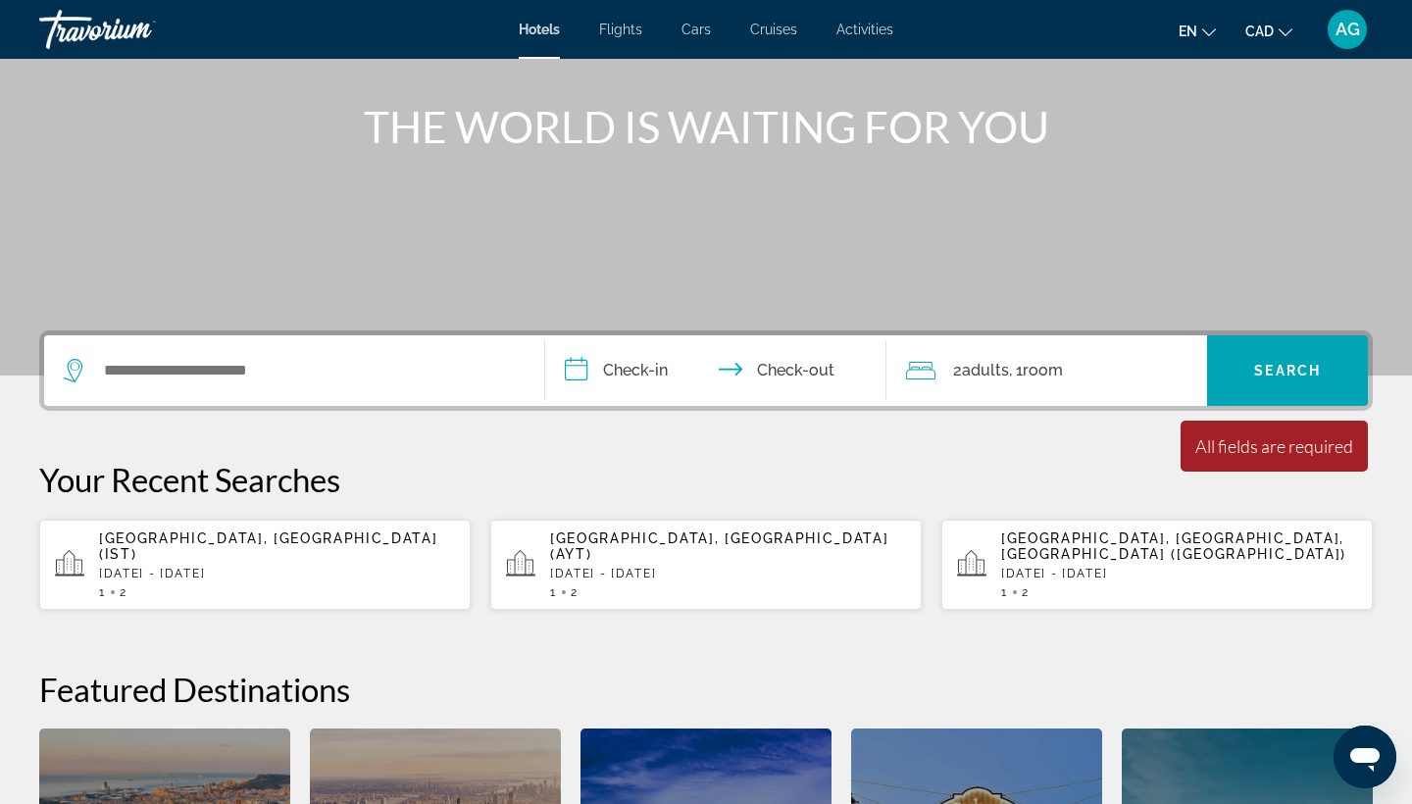
click at [654, 380] on input "**********" at bounding box center [719, 373] width 349 height 76
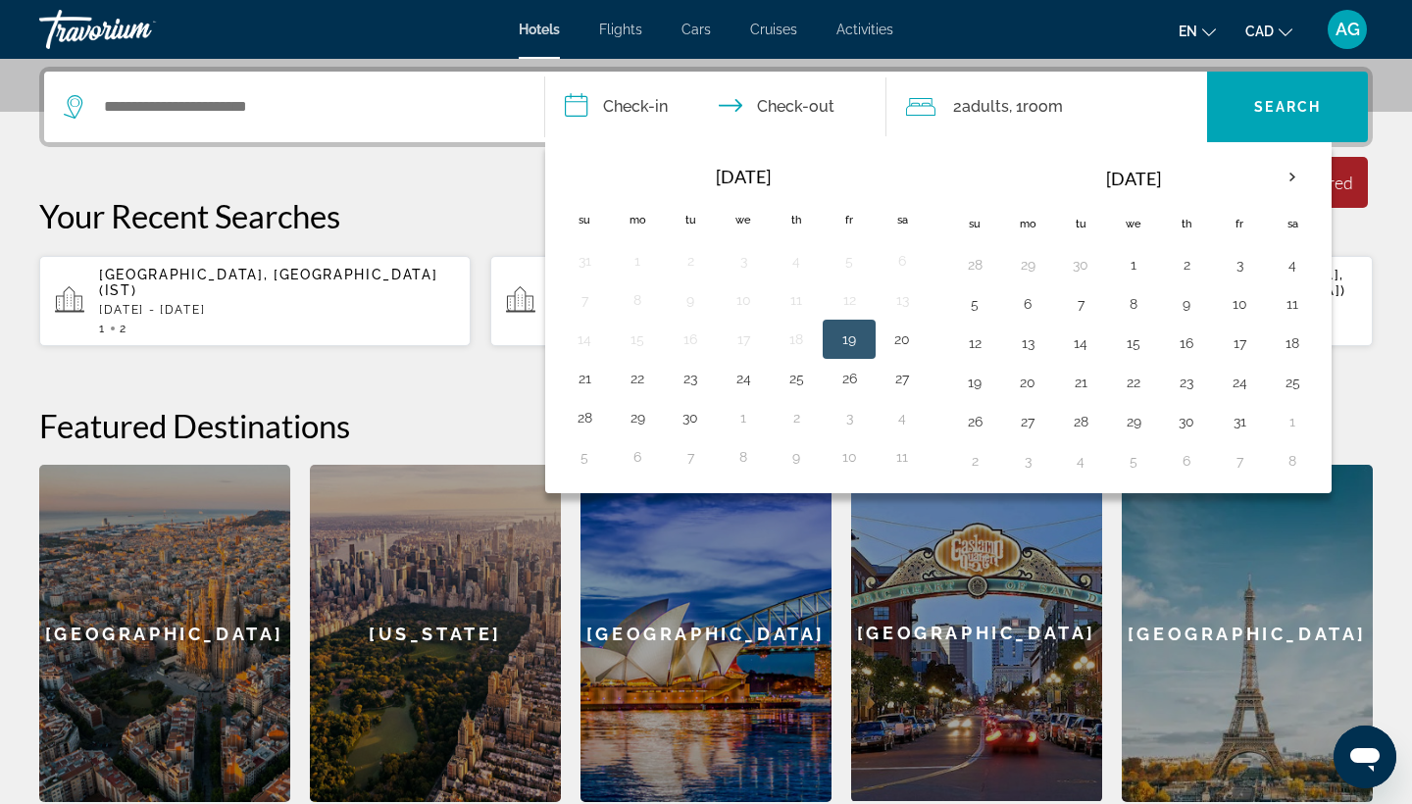
scroll to position [480, 0]
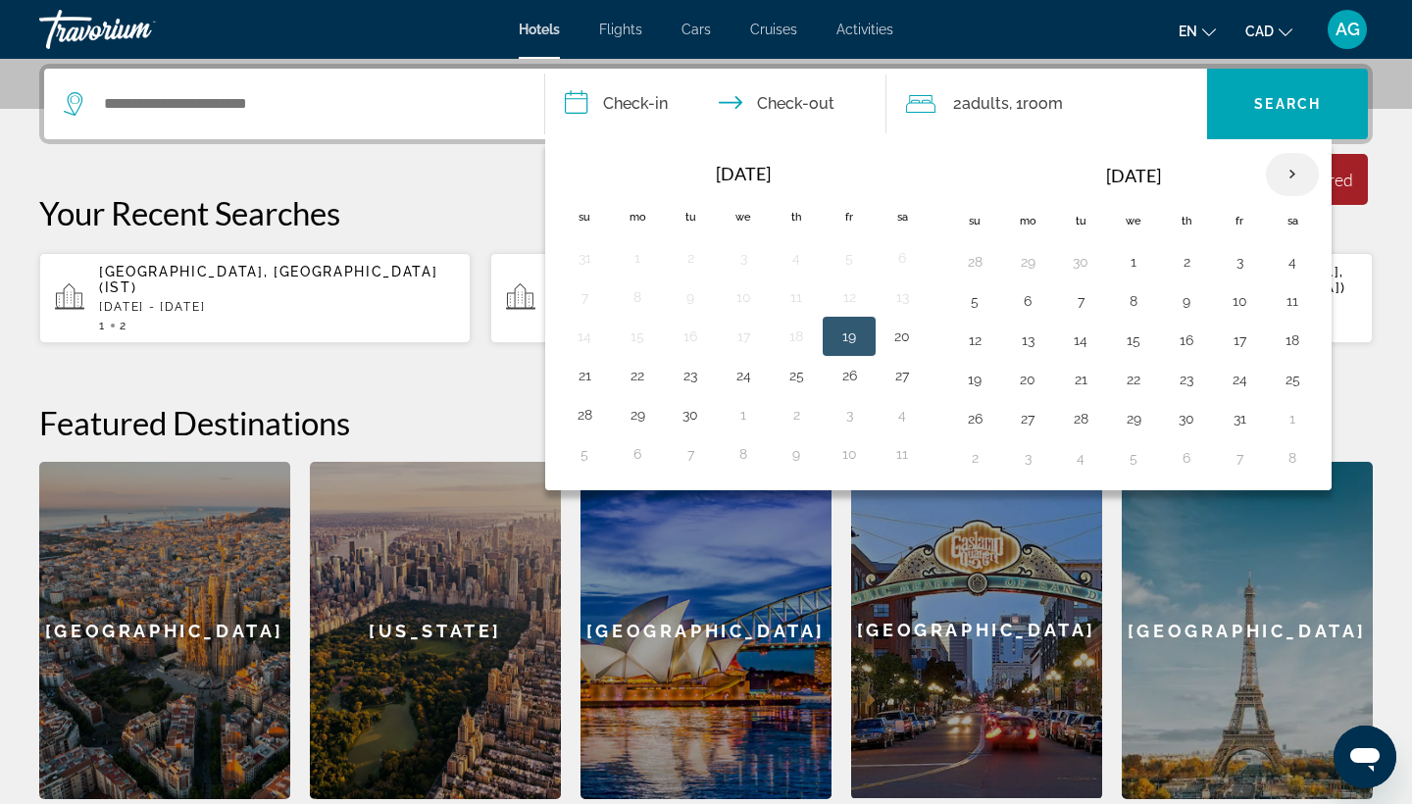
click at [1291, 172] on th "Next month" at bounding box center [1292, 174] width 53 height 43
click at [1032, 345] on button "10" at bounding box center [1027, 340] width 31 height 27
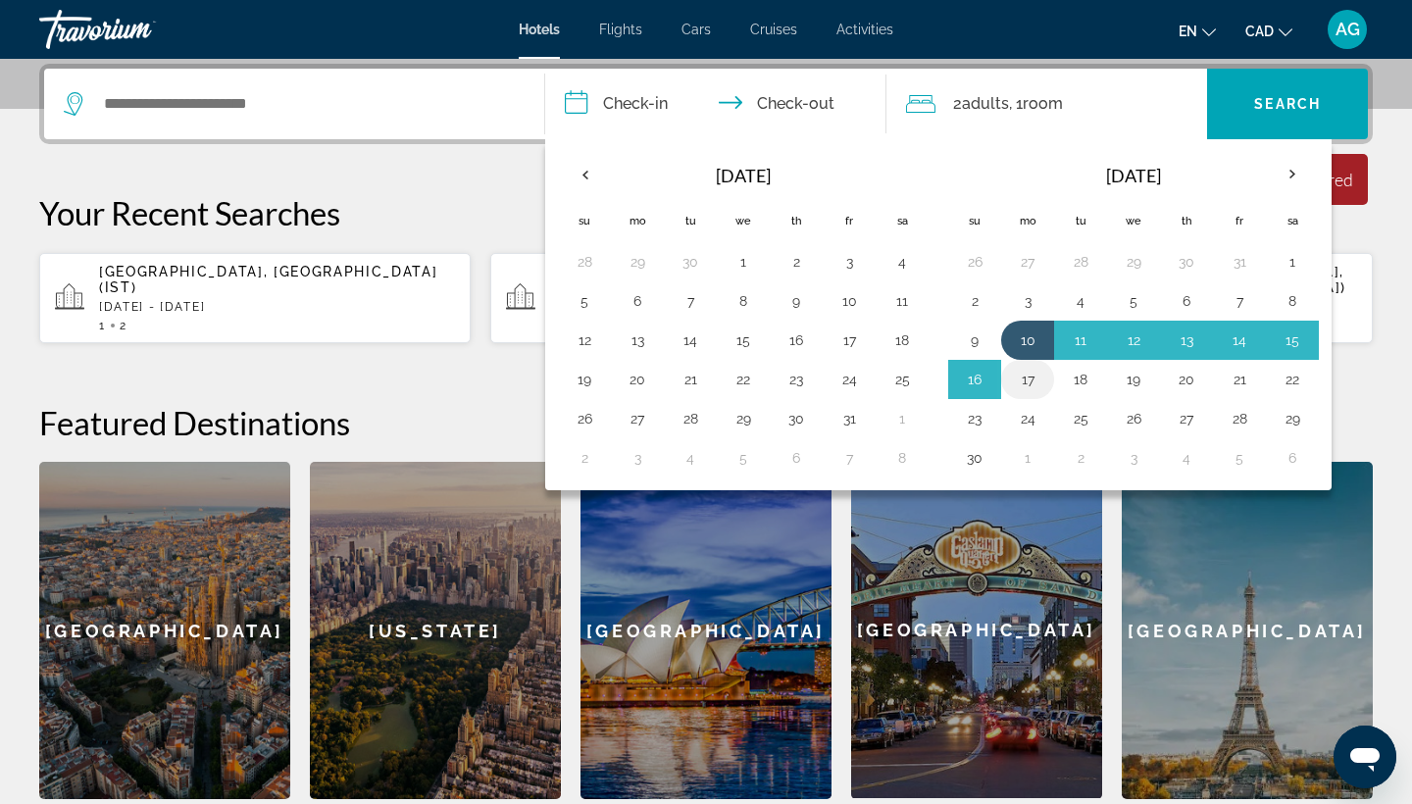
click at [1031, 373] on button "17" at bounding box center [1027, 379] width 31 height 27
type input "**********"
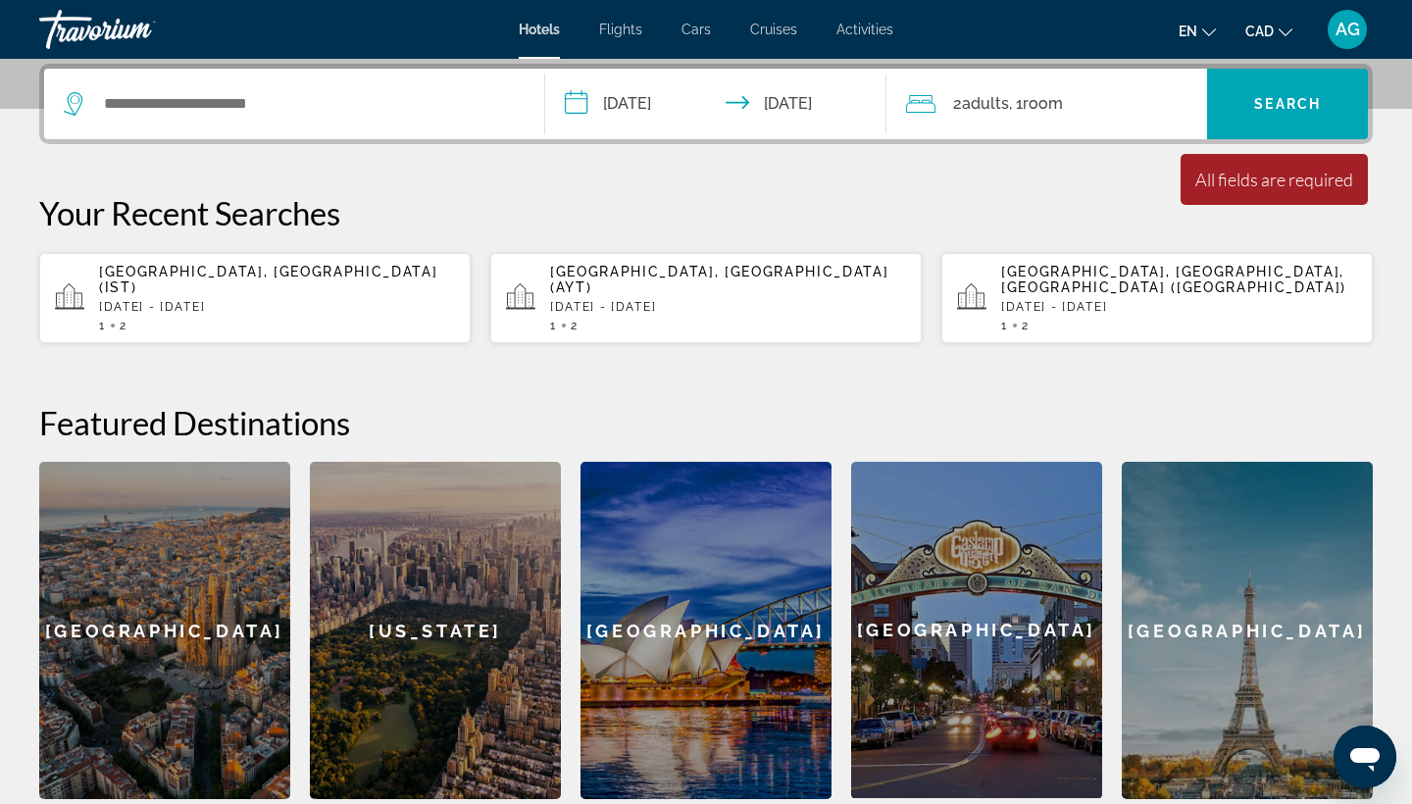
click at [429, 126] on div "Search widget" at bounding box center [294, 104] width 461 height 71
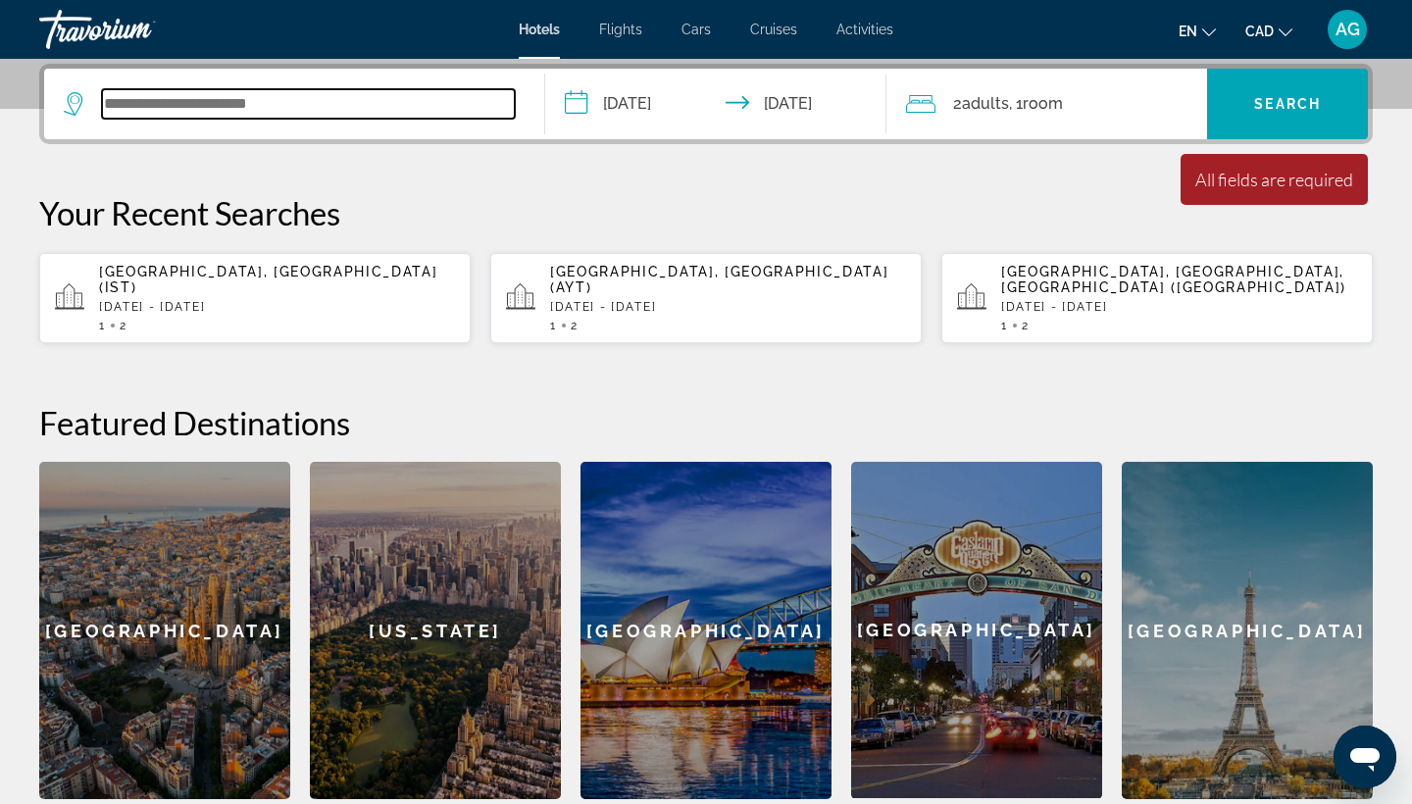
click at [424, 110] on input "Search widget" at bounding box center [308, 103] width 413 height 29
type input "*"
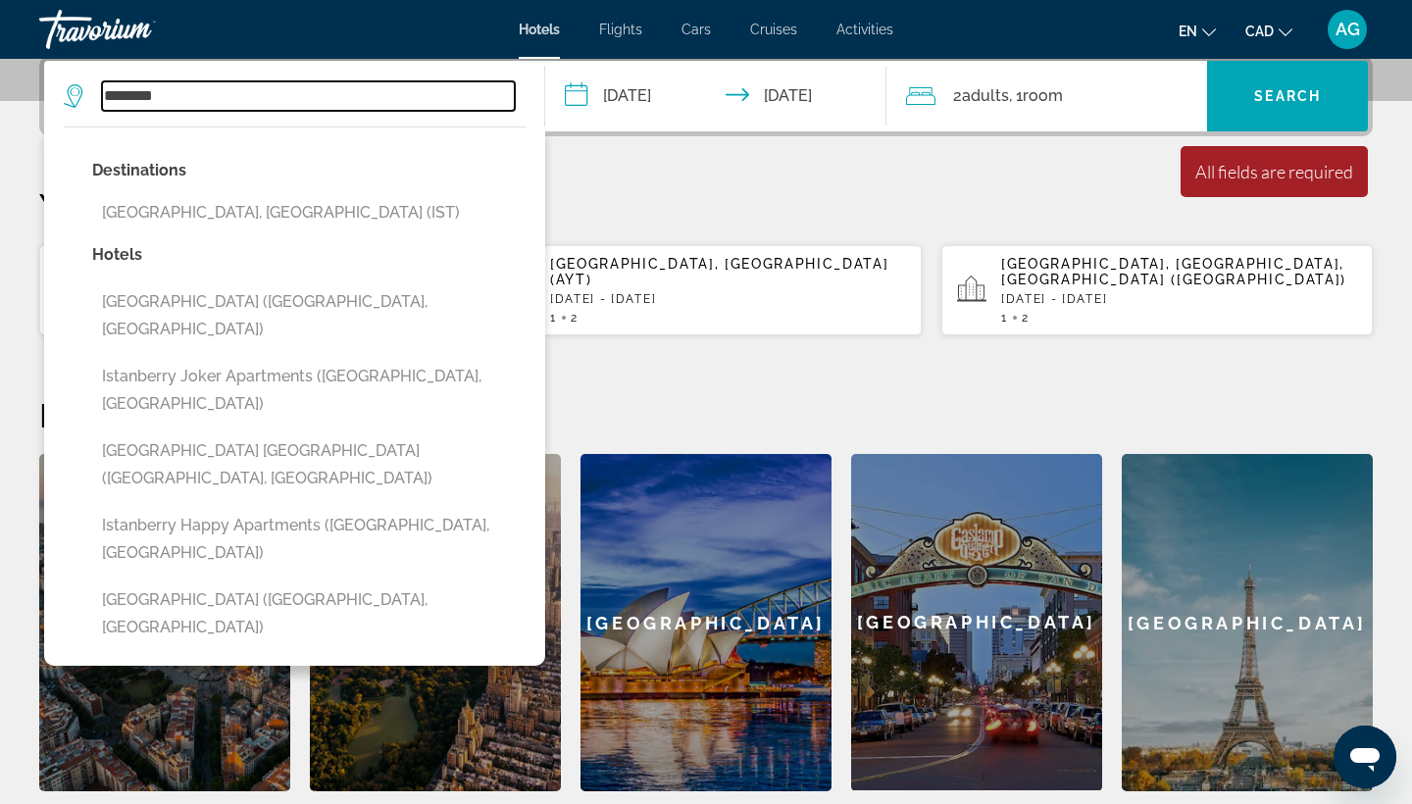
scroll to position [490, 0]
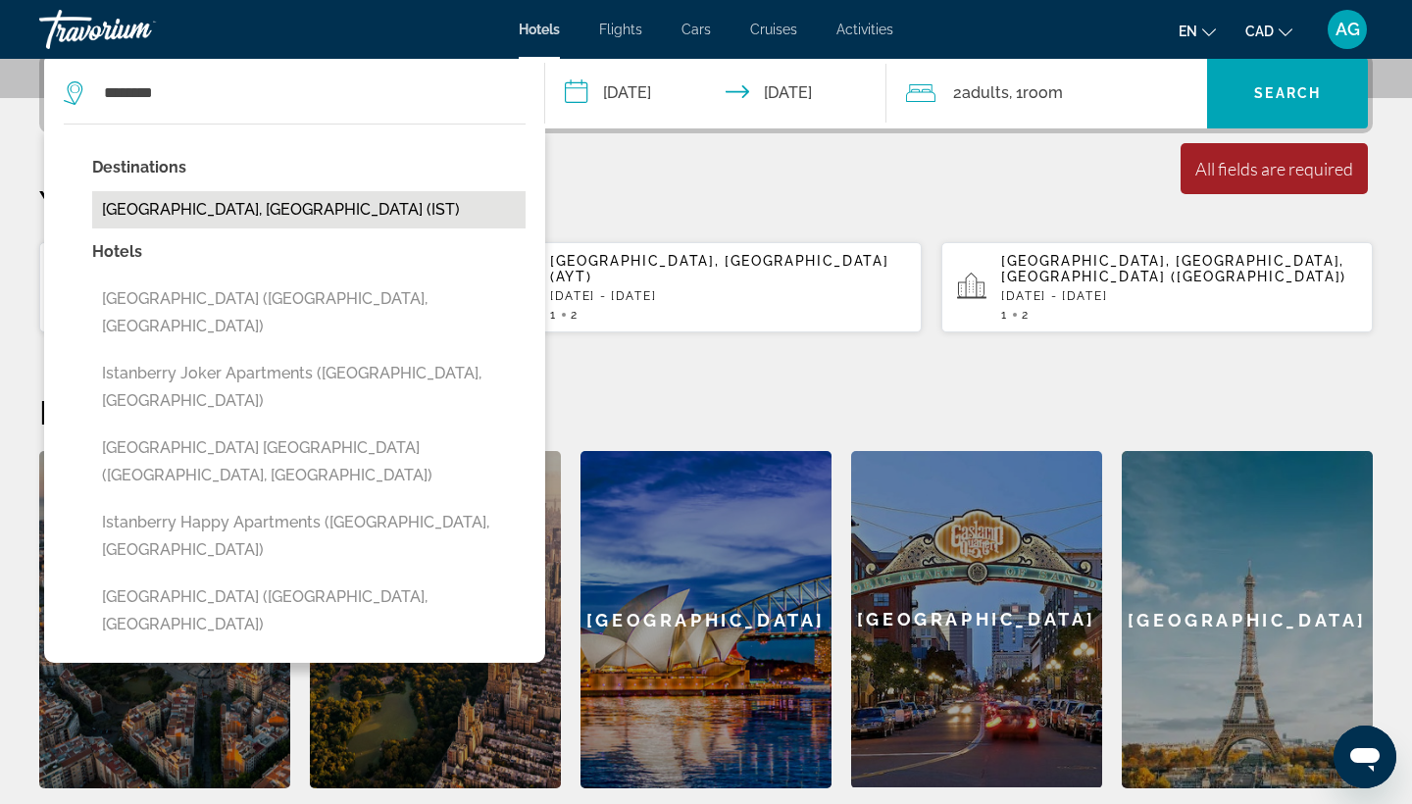
click at [201, 206] on button "[GEOGRAPHIC_DATA], [GEOGRAPHIC_DATA] (IST)" at bounding box center [308, 209] width 433 height 37
type input "**********"
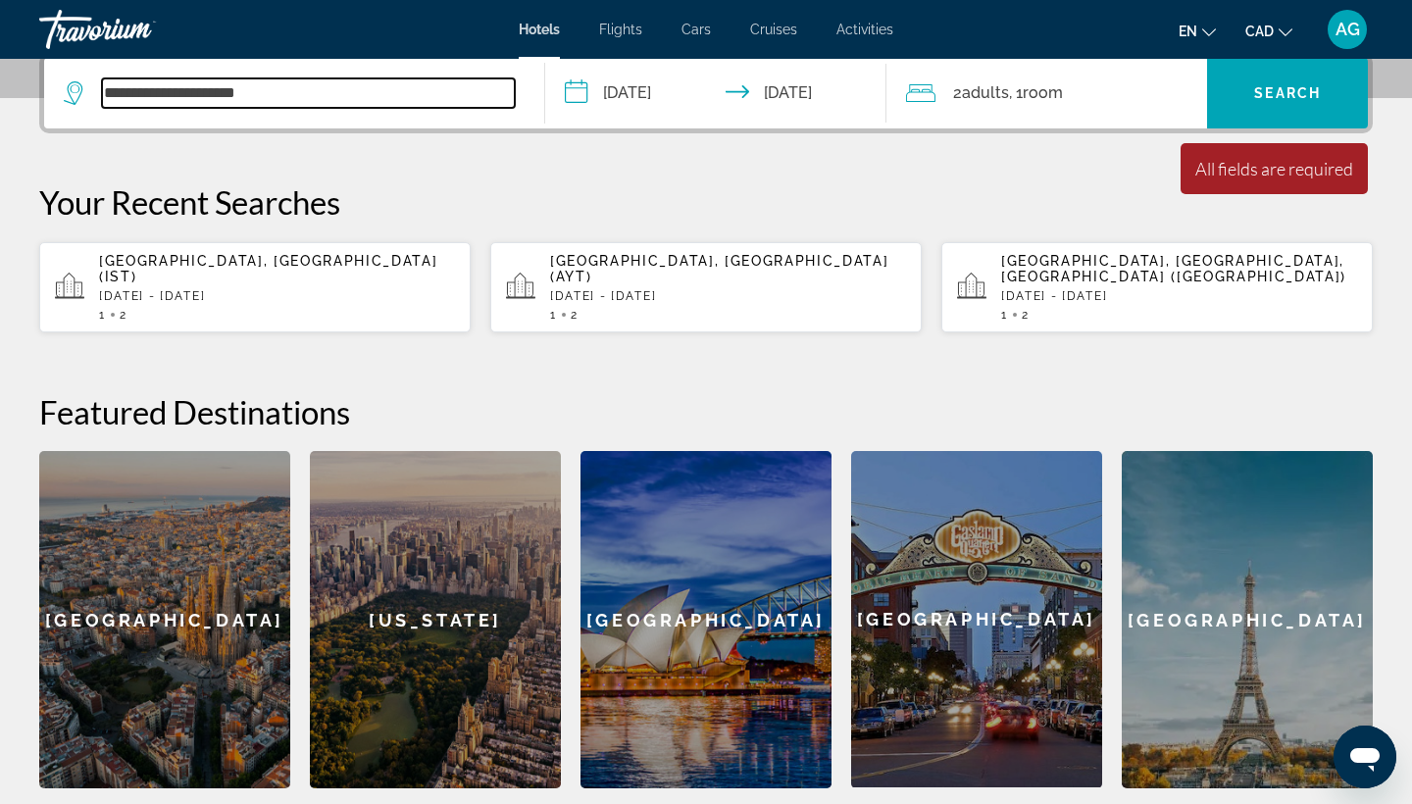
scroll to position [480, 0]
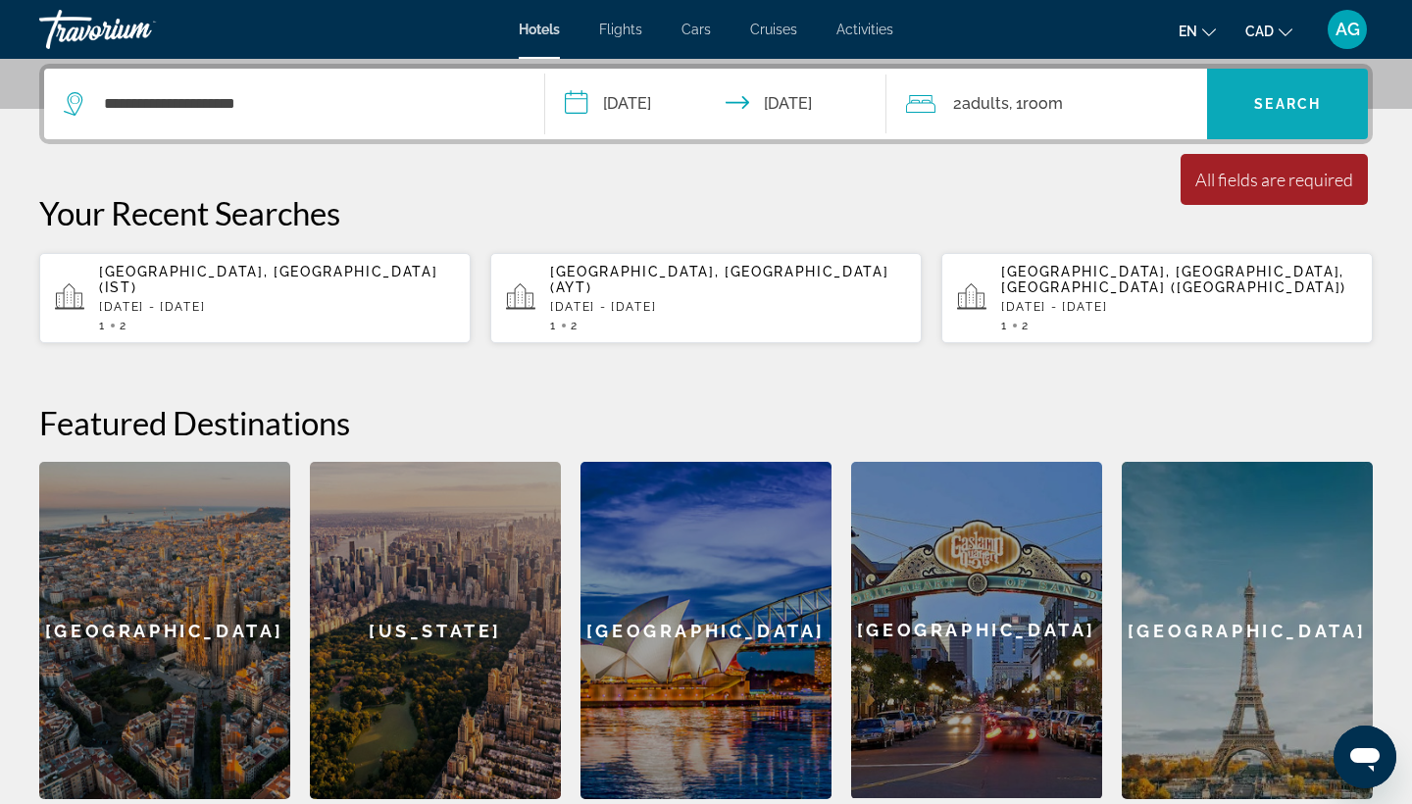
click at [1286, 114] on span "Search widget" at bounding box center [1287, 103] width 161 height 47
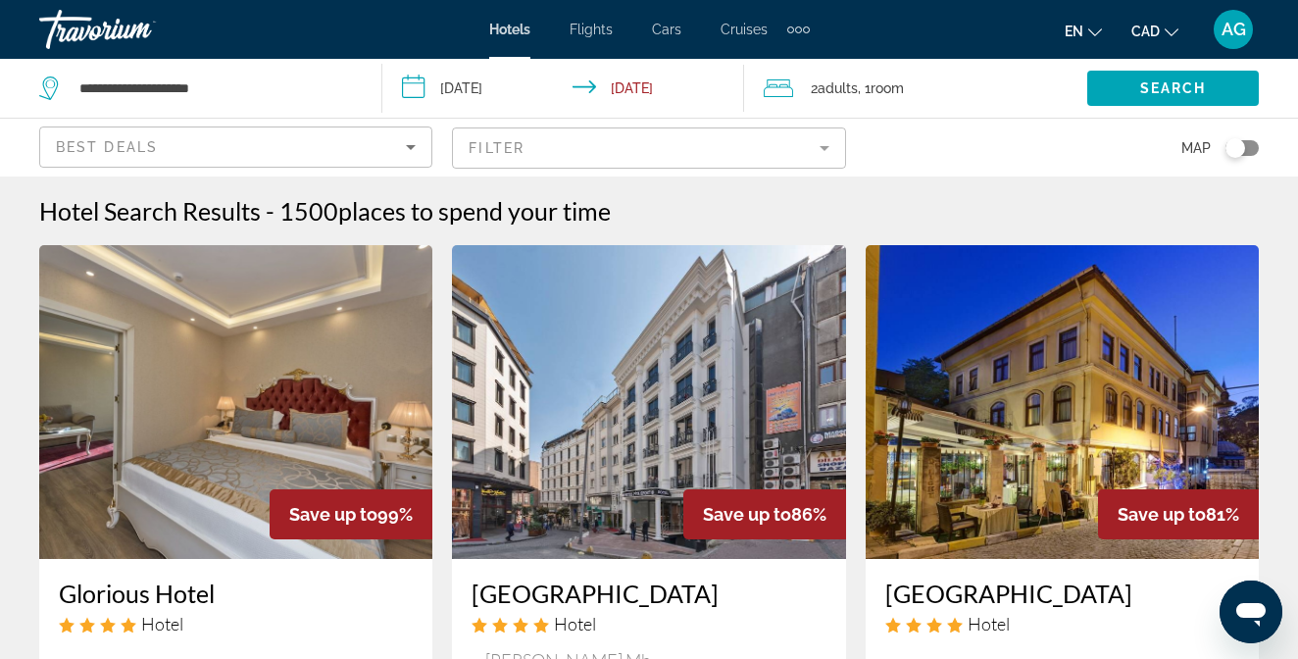
click at [534, 151] on mat-form-field "Filter" at bounding box center [648, 147] width 393 height 41
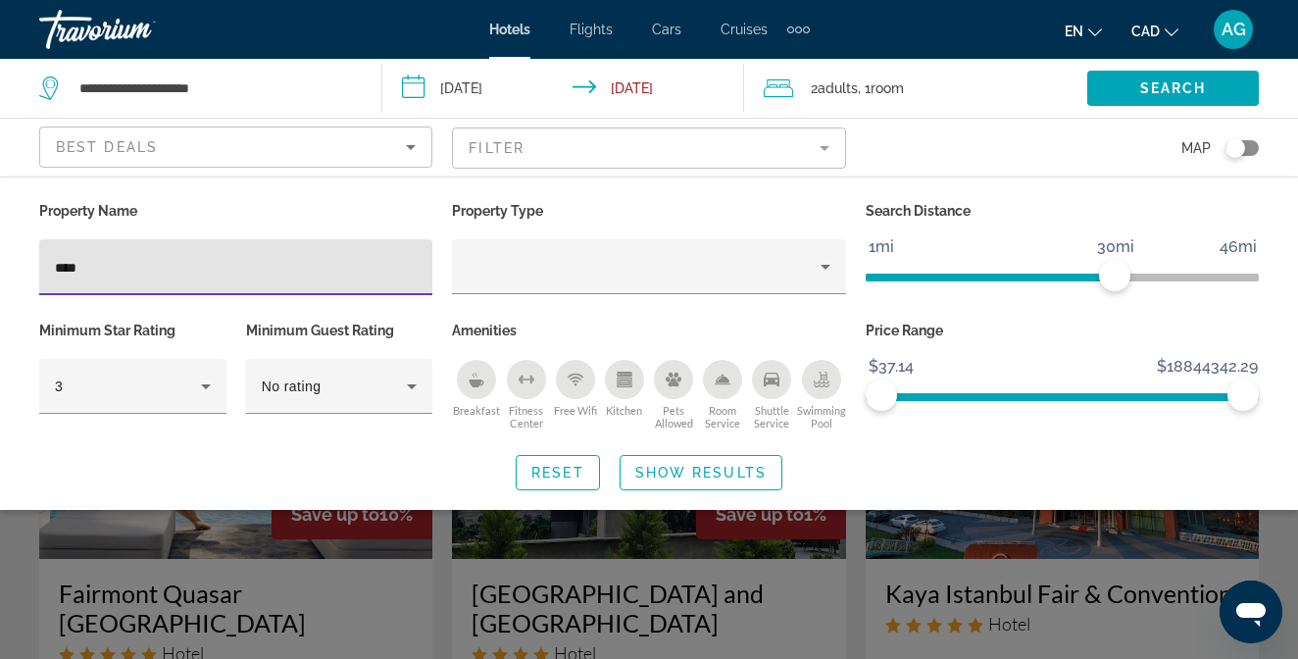
type input "****"
click at [630, 606] on div "Search widget" at bounding box center [649, 476] width 1298 height 365
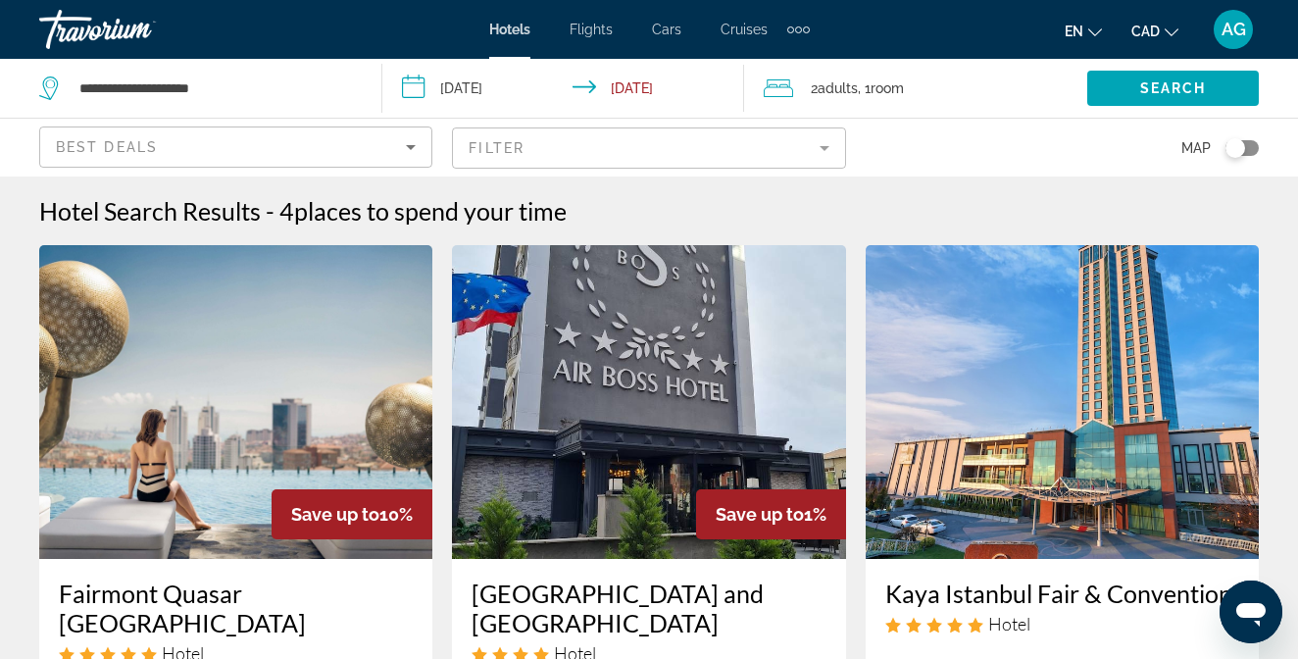
click at [708, 151] on mat-form-field "Filter" at bounding box center [648, 147] width 393 height 41
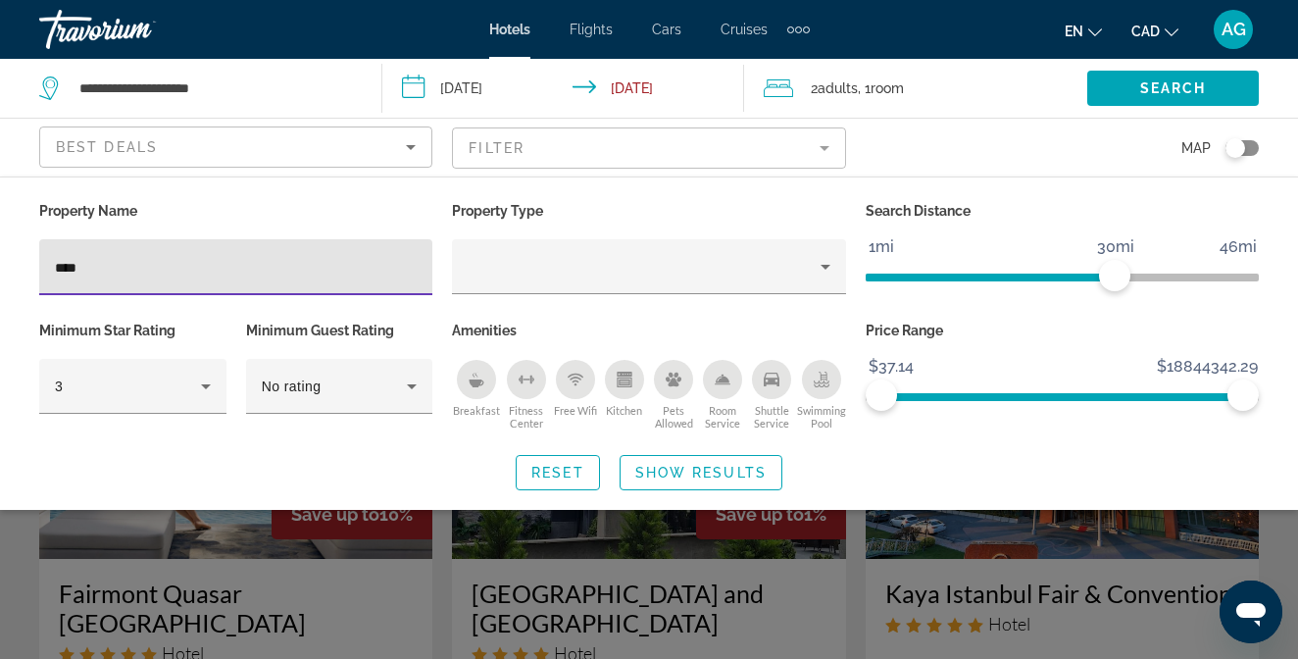
click at [186, 275] on input "****" at bounding box center [236, 268] width 362 height 24
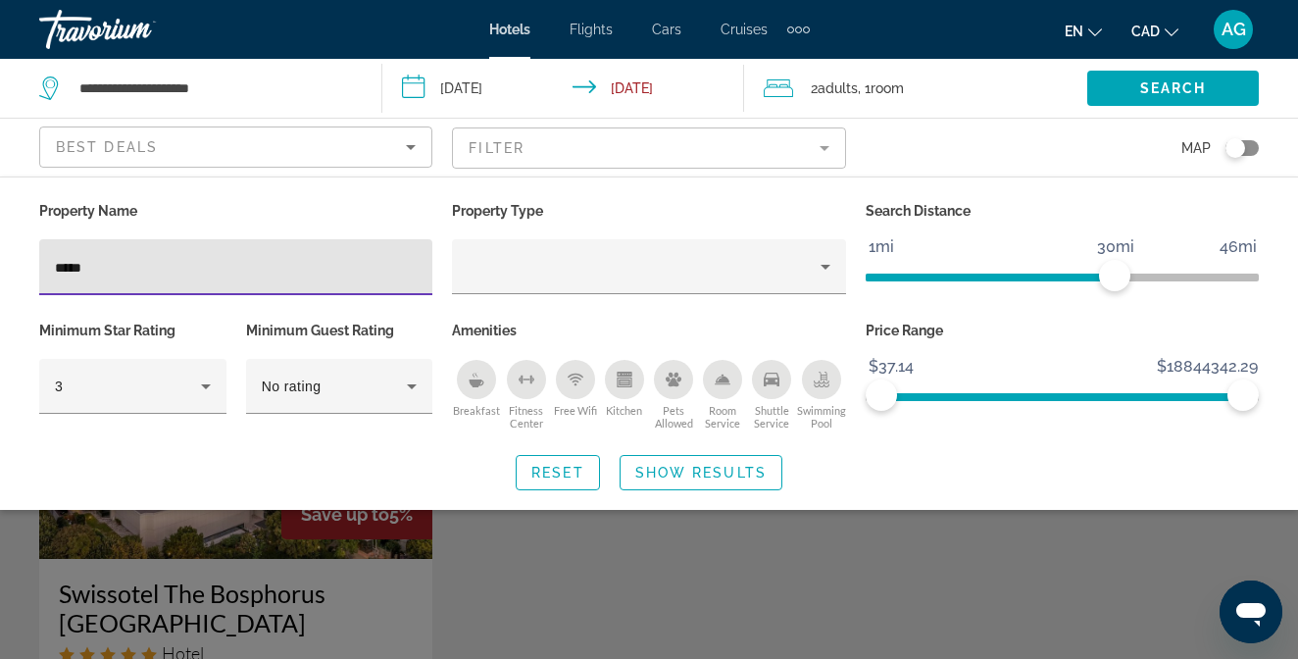
type input "*****"
click at [640, 589] on div "Search widget" at bounding box center [649, 476] width 1298 height 365
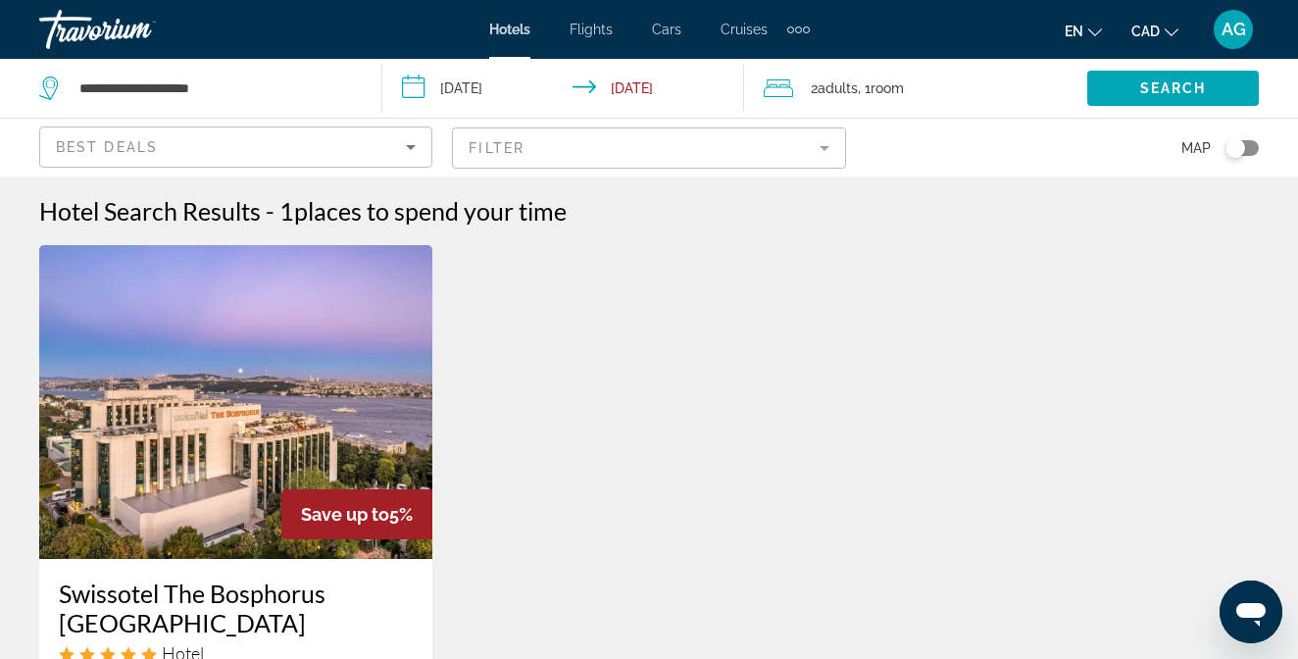
click at [545, 152] on mat-form-field "Filter" at bounding box center [648, 147] width 393 height 41
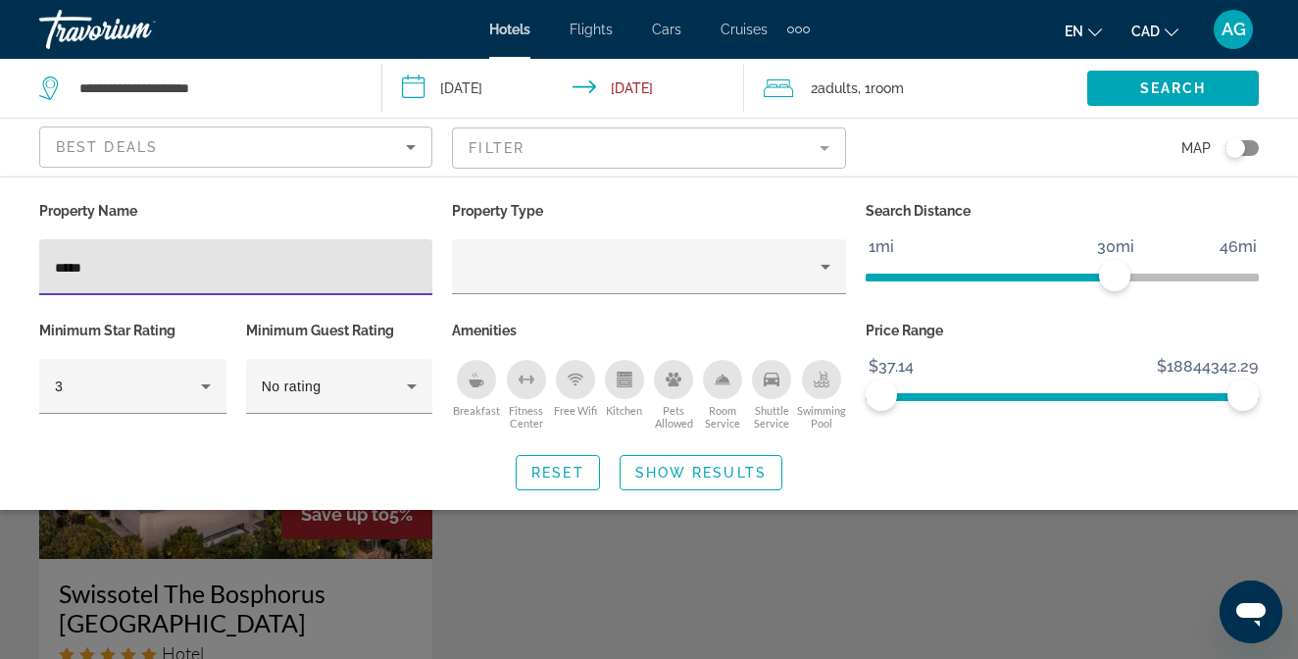
click at [212, 273] on input "*****" at bounding box center [236, 268] width 362 height 24
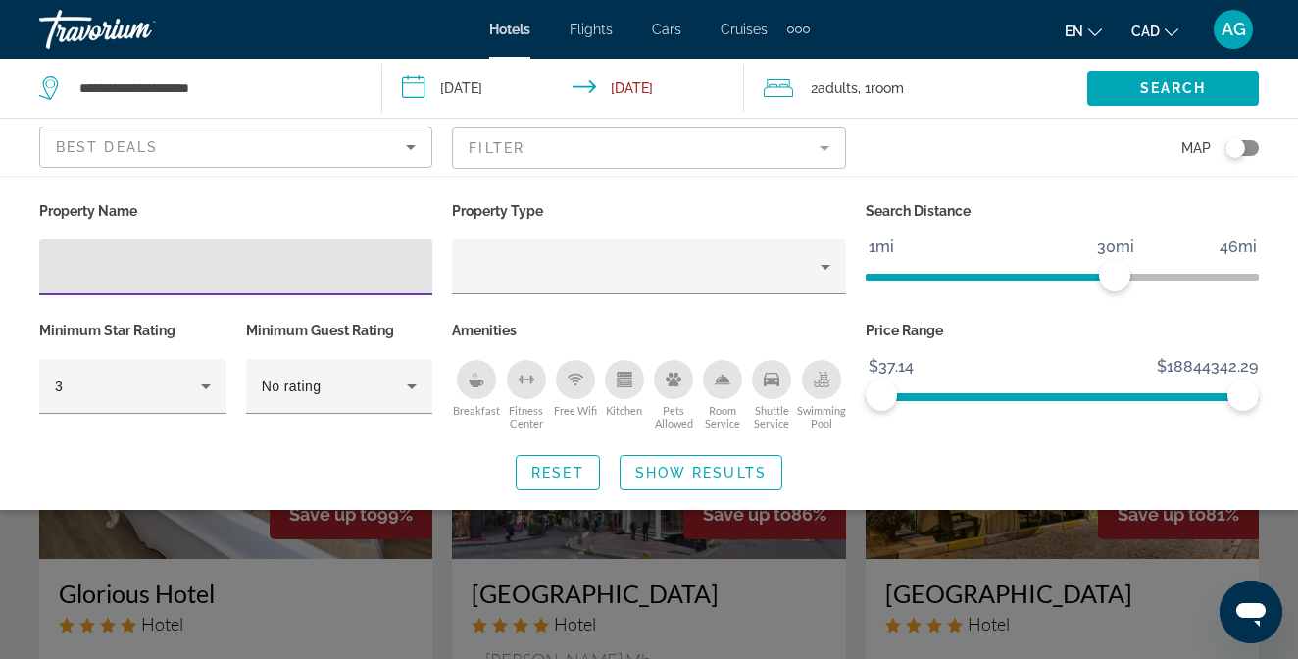
click at [227, 133] on div "Best Deals" at bounding box center [236, 154] width 360 height 55
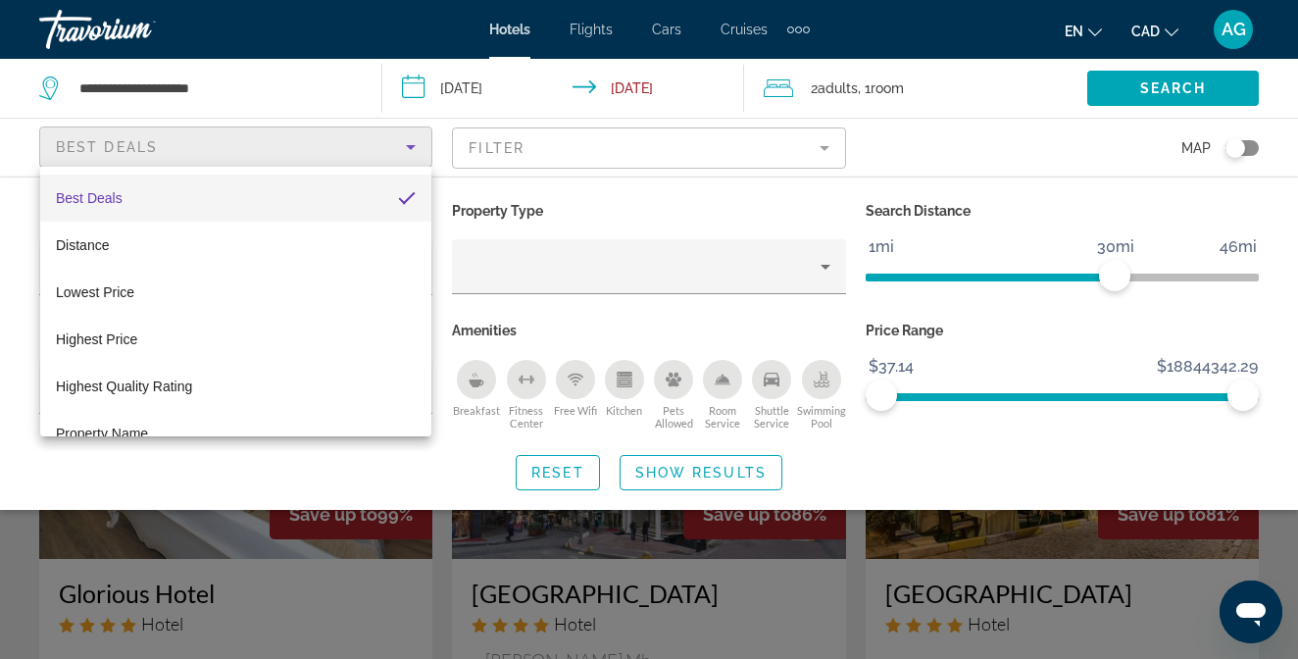
click at [227, 134] on div at bounding box center [649, 329] width 1298 height 659
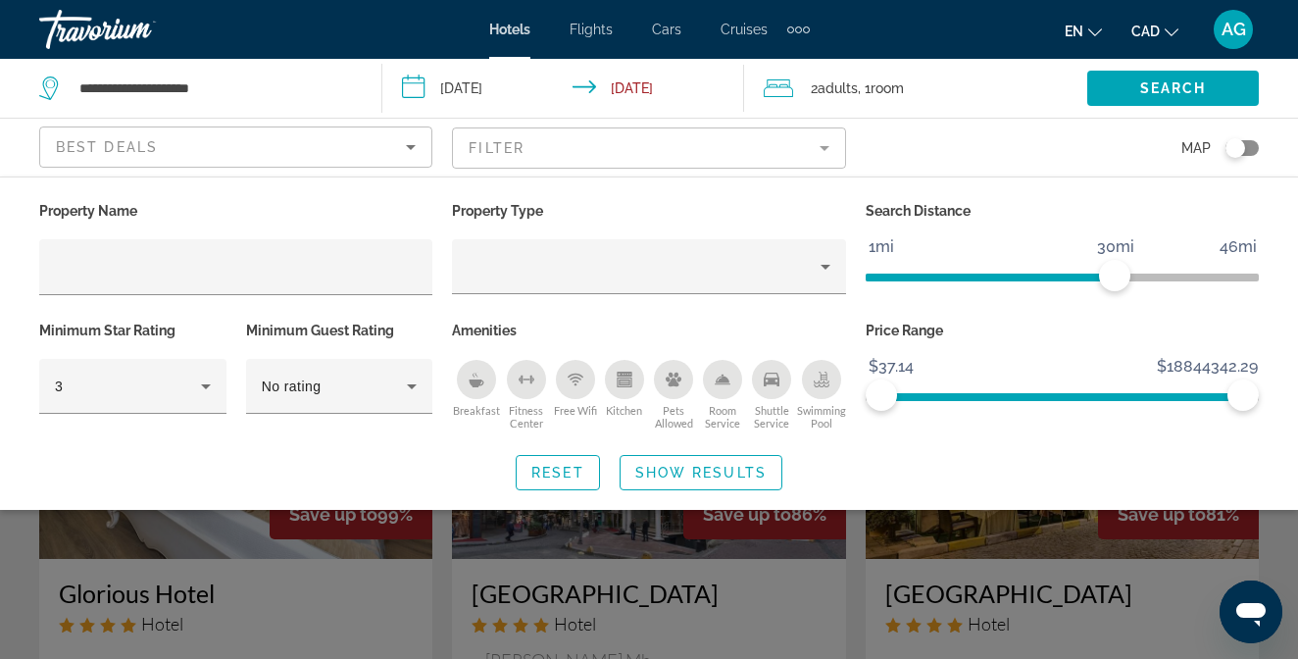
click at [1241, 149] on div "Toggle map" at bounding box center [1236, 148] width 20 height 20
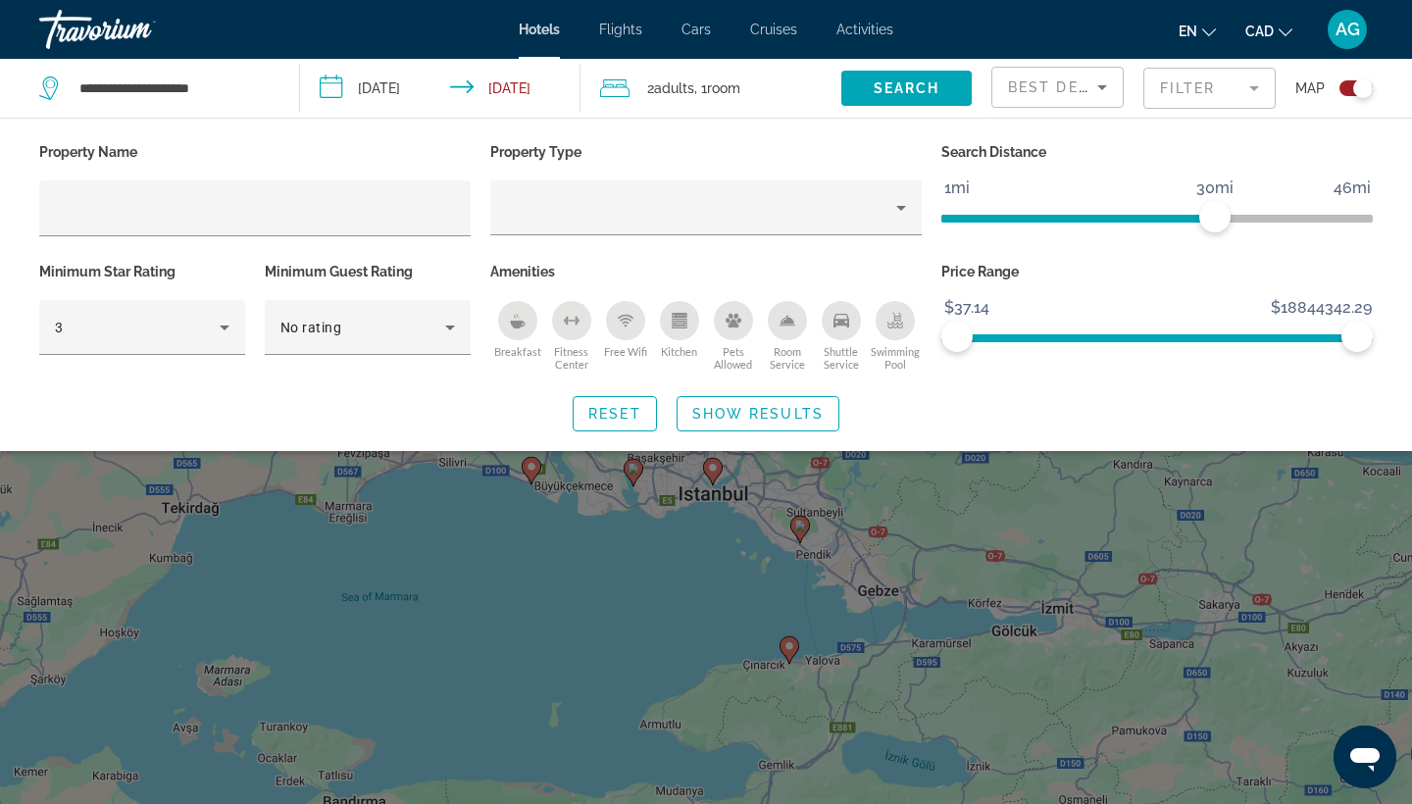
click at [774, 409] on span "Show Results" at bounding box center [757, 414] width 131 height 16
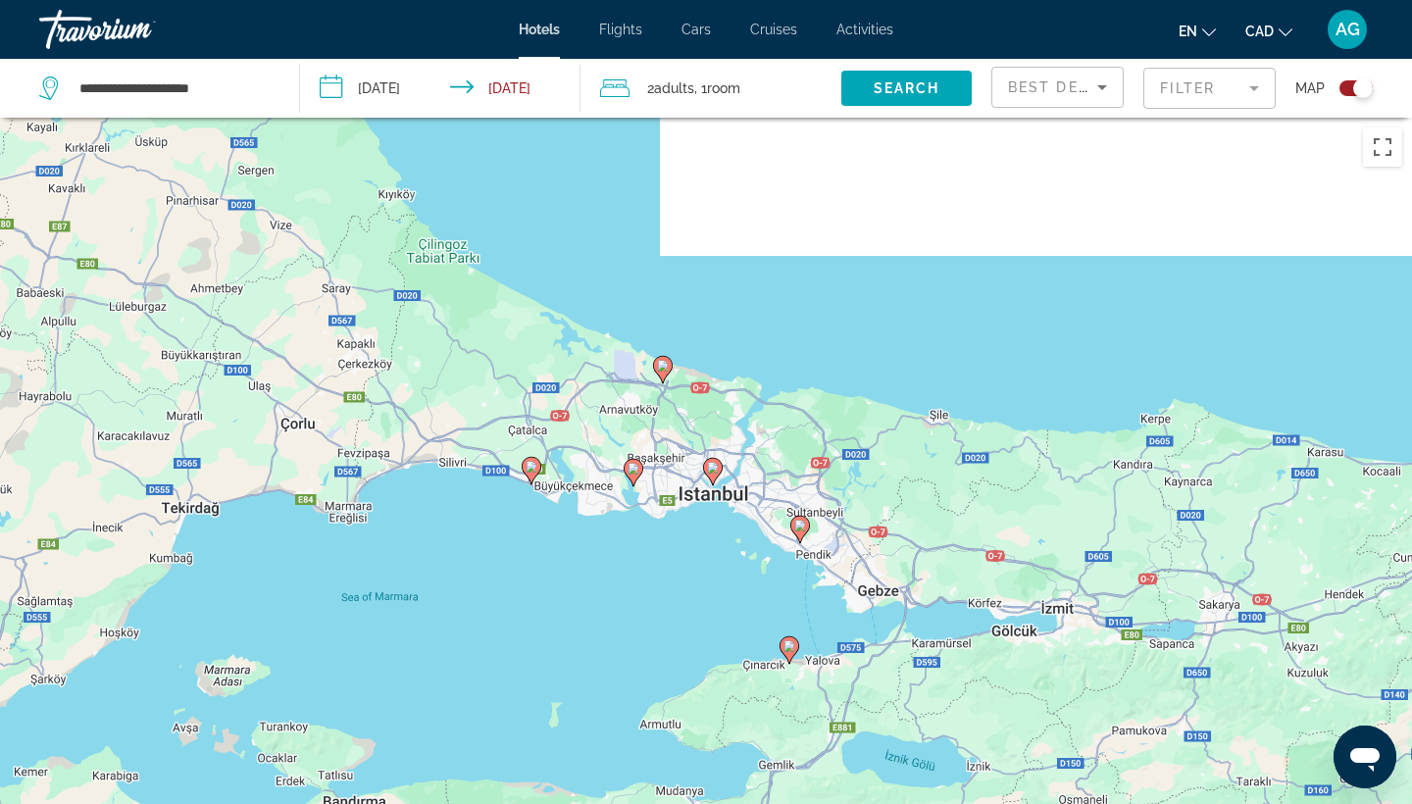
click at [731, 495] on div "To activate drag with keyboard, press Alt + Enter. Once in keyboard drag state,…" at bounding box center [706, 520] width 1412 height 804
click at [715, 478] on icon "Main content" at bounding box center [713, 471] width 18 height 25
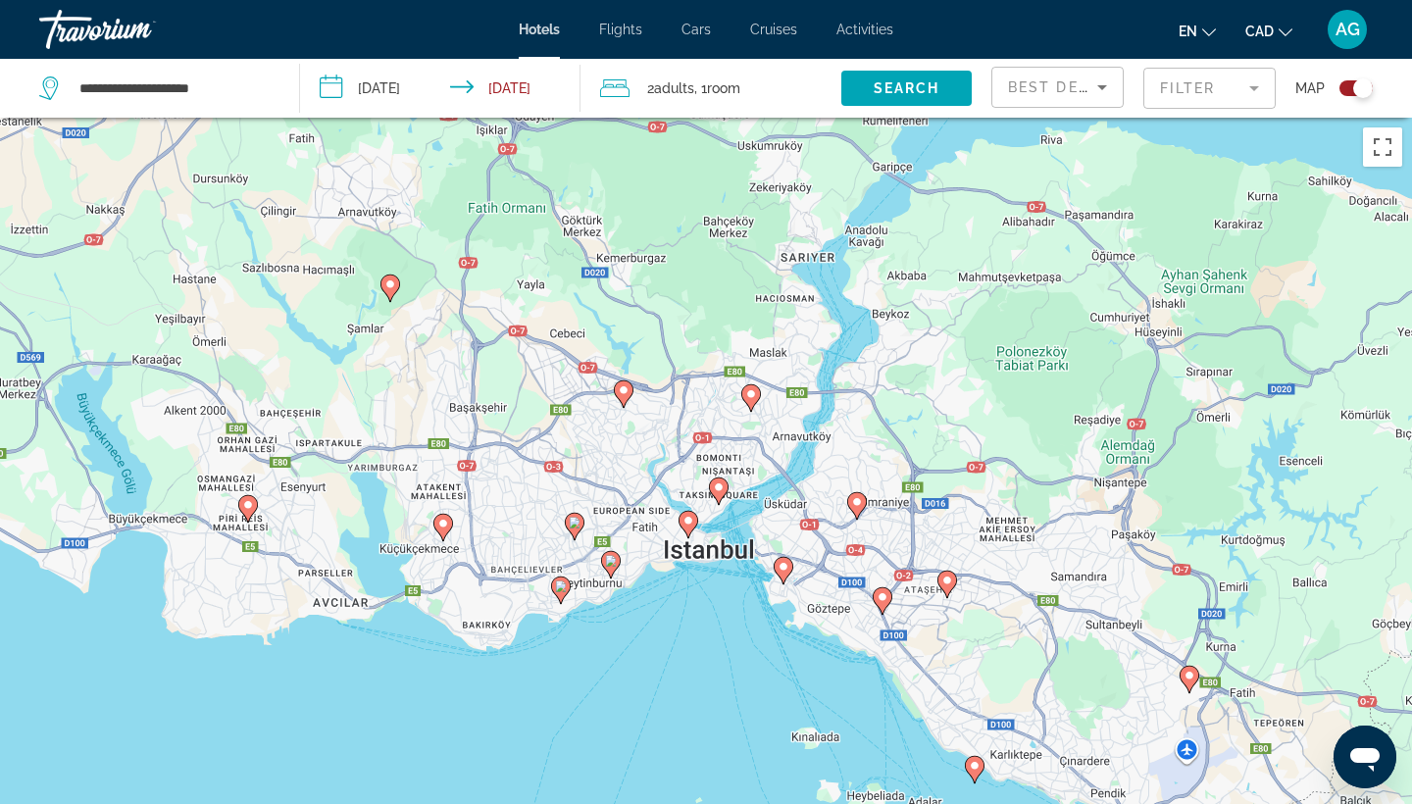
click at [750, 516] on div "To navigate, press the arrow keys. To activate drag with keyboard, press Alt + …" at bounding box center [706, 520] width 1412 height 804
